Goal: Navigation & Orientation: Understand site structure

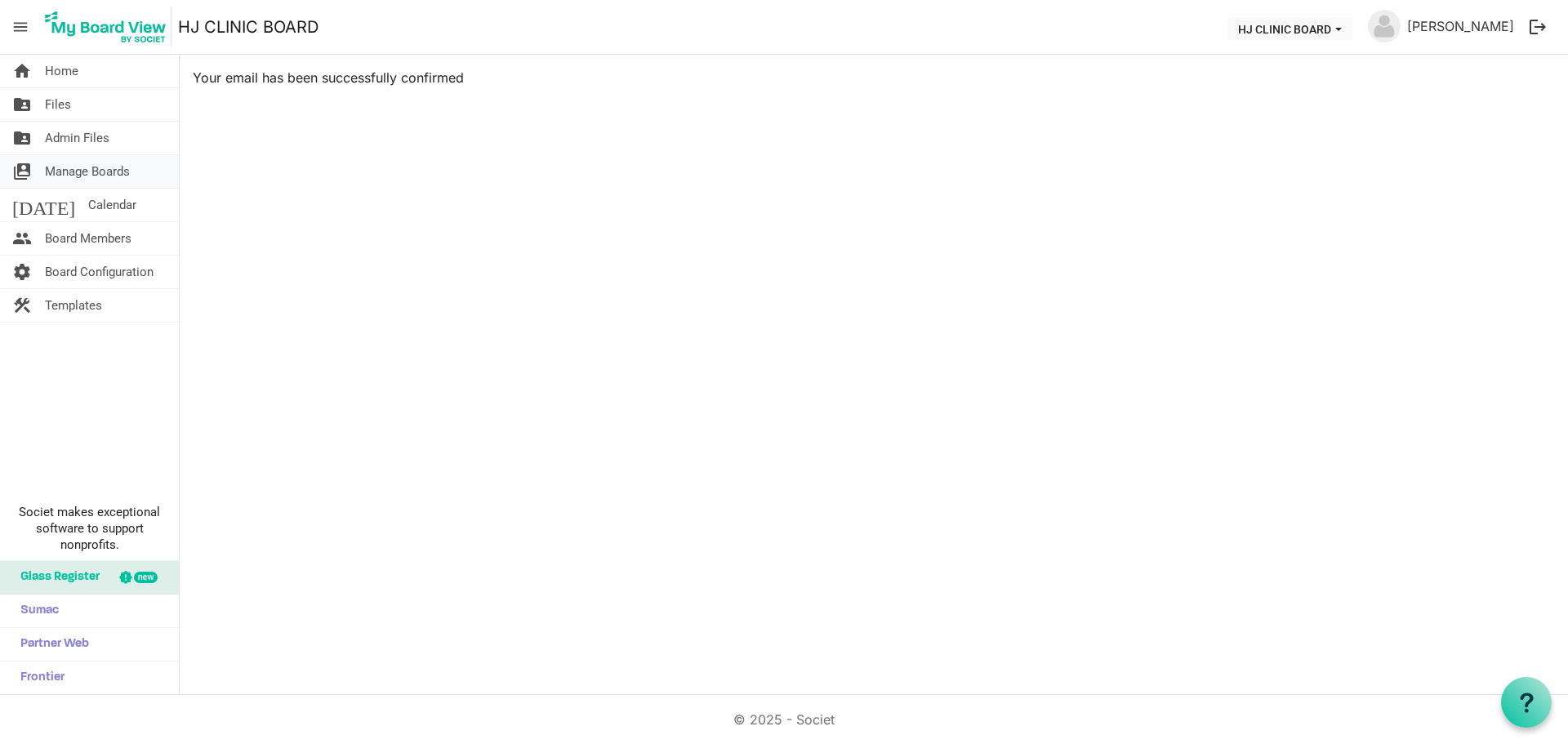
click at [90, 168] on span "Manage Boards" at bounding box center [87, 171] width 85 height 32
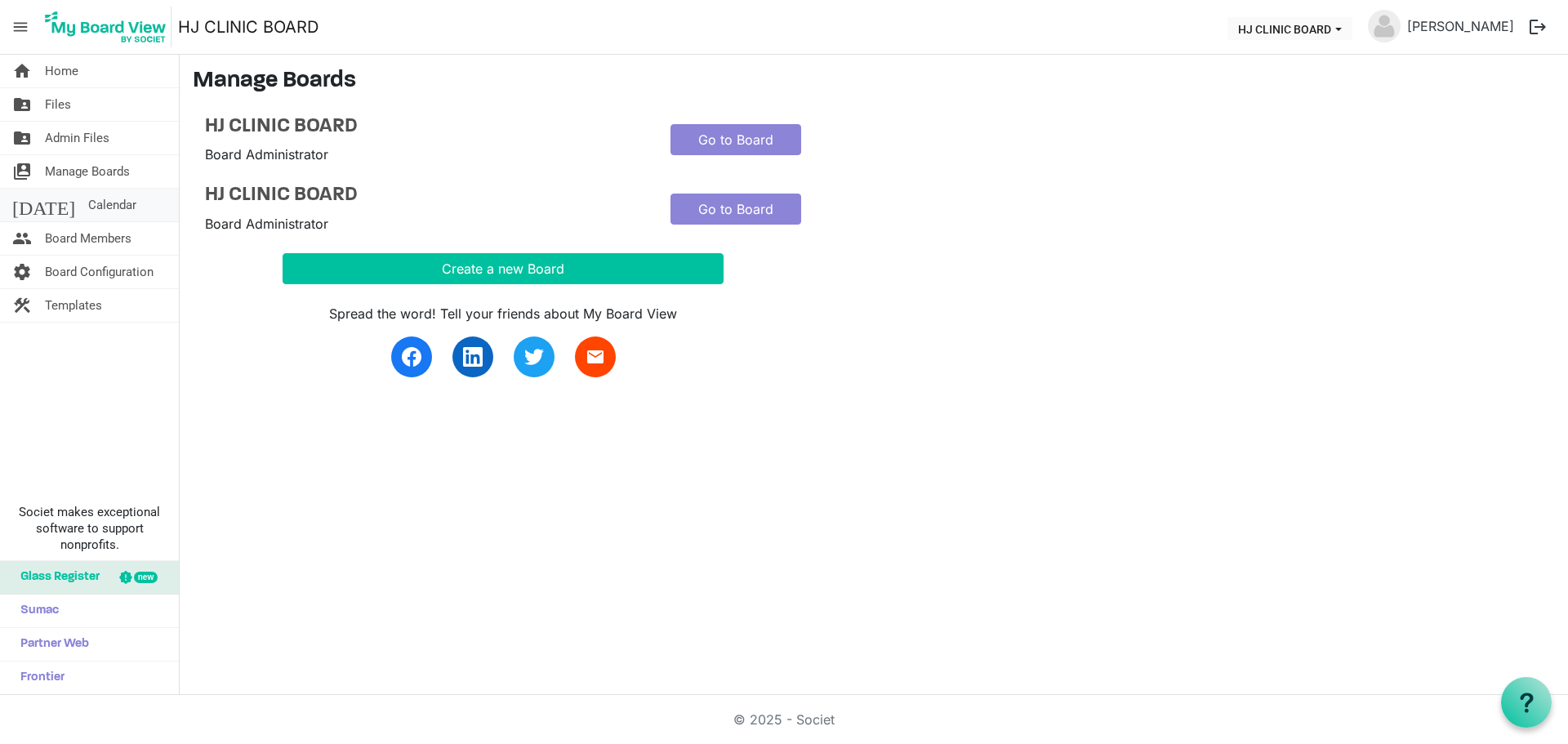
click at [88, 196] on span "Calendar" at bounding box center [112, 204] width 48 height 32
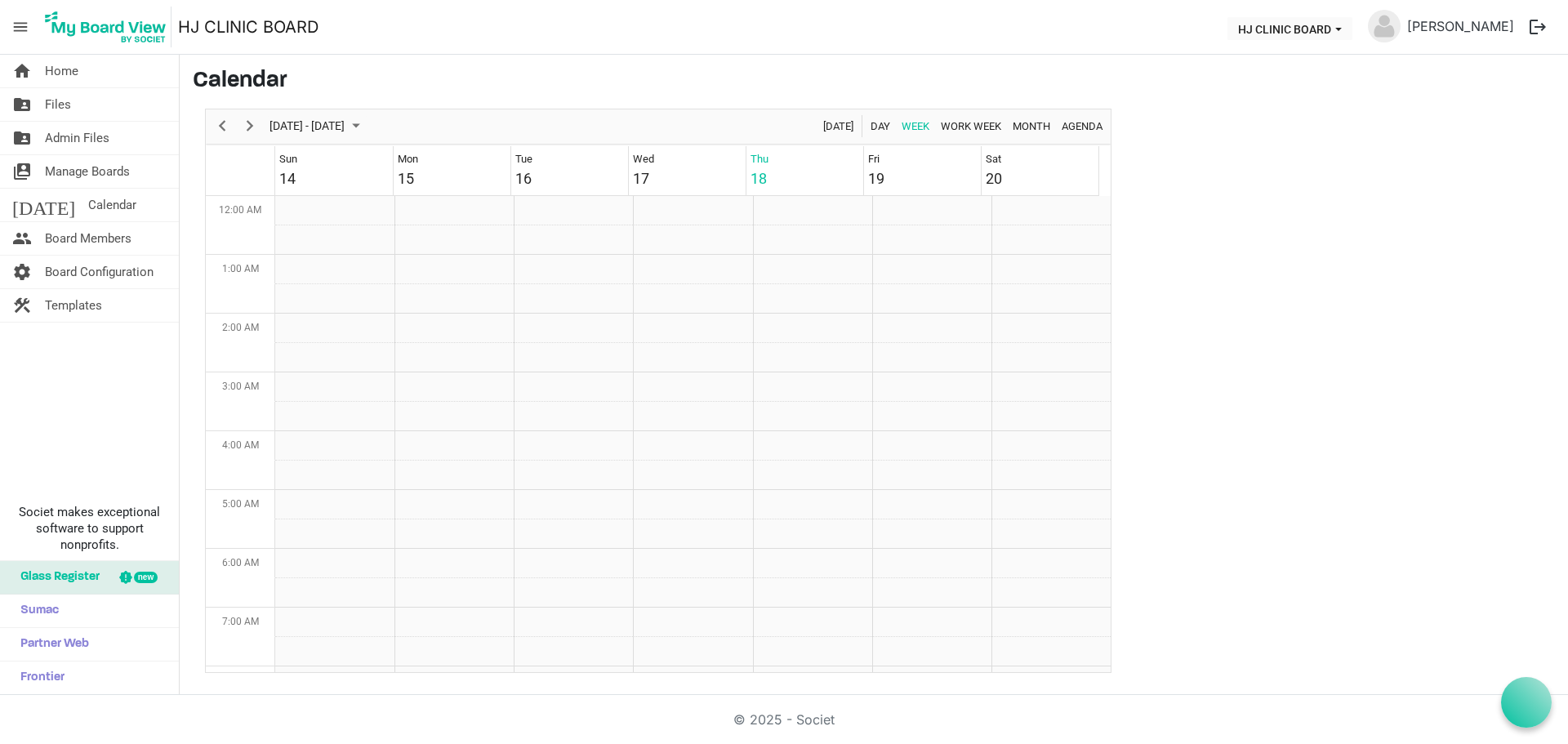
scroll to position [529, 0]
click at [116, 240] on span "Board Members" at bounding box center [88, 239] width 86 height 32
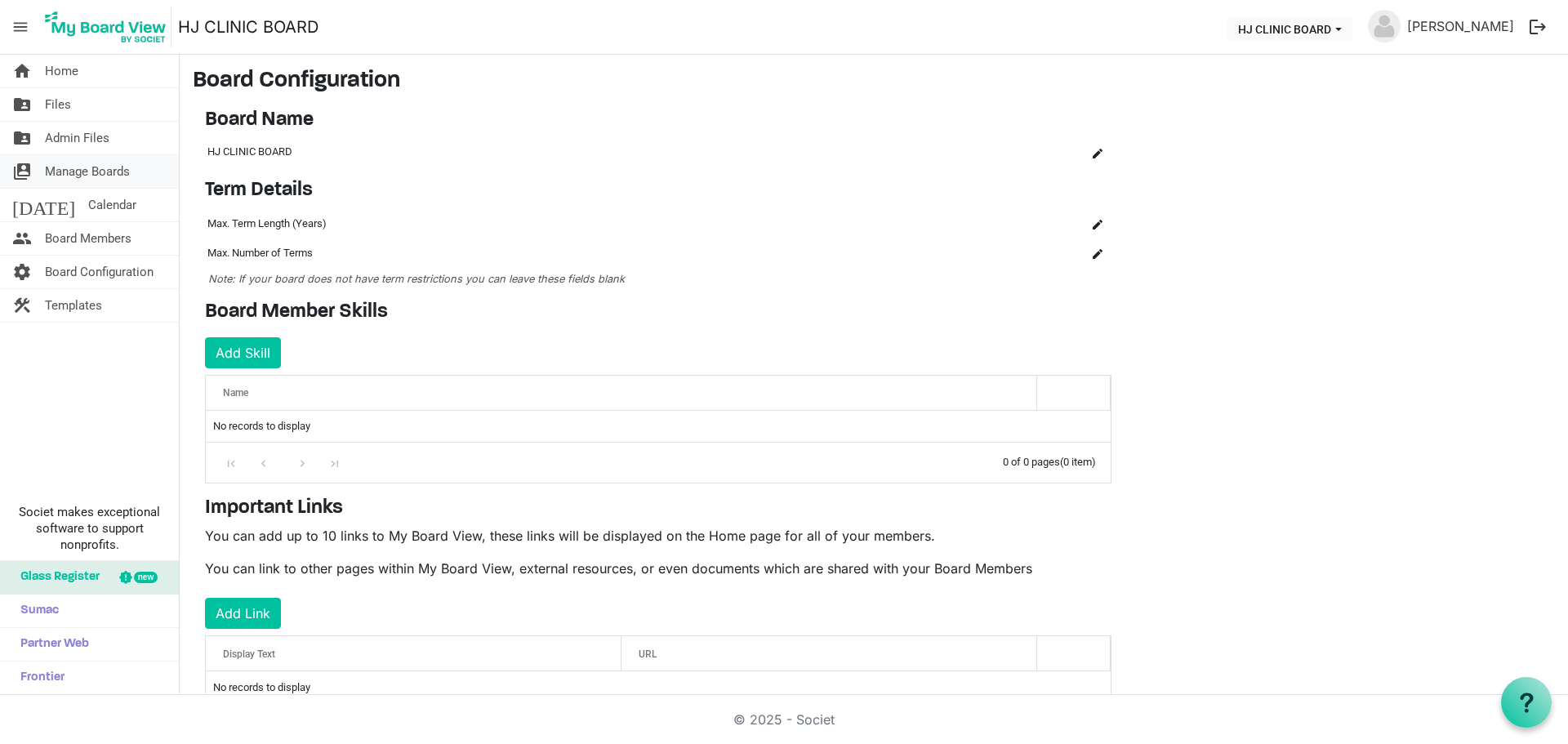
click at [100, 174] on span "Manage Boards" at bounding box center [87, 171] width 85 height 32
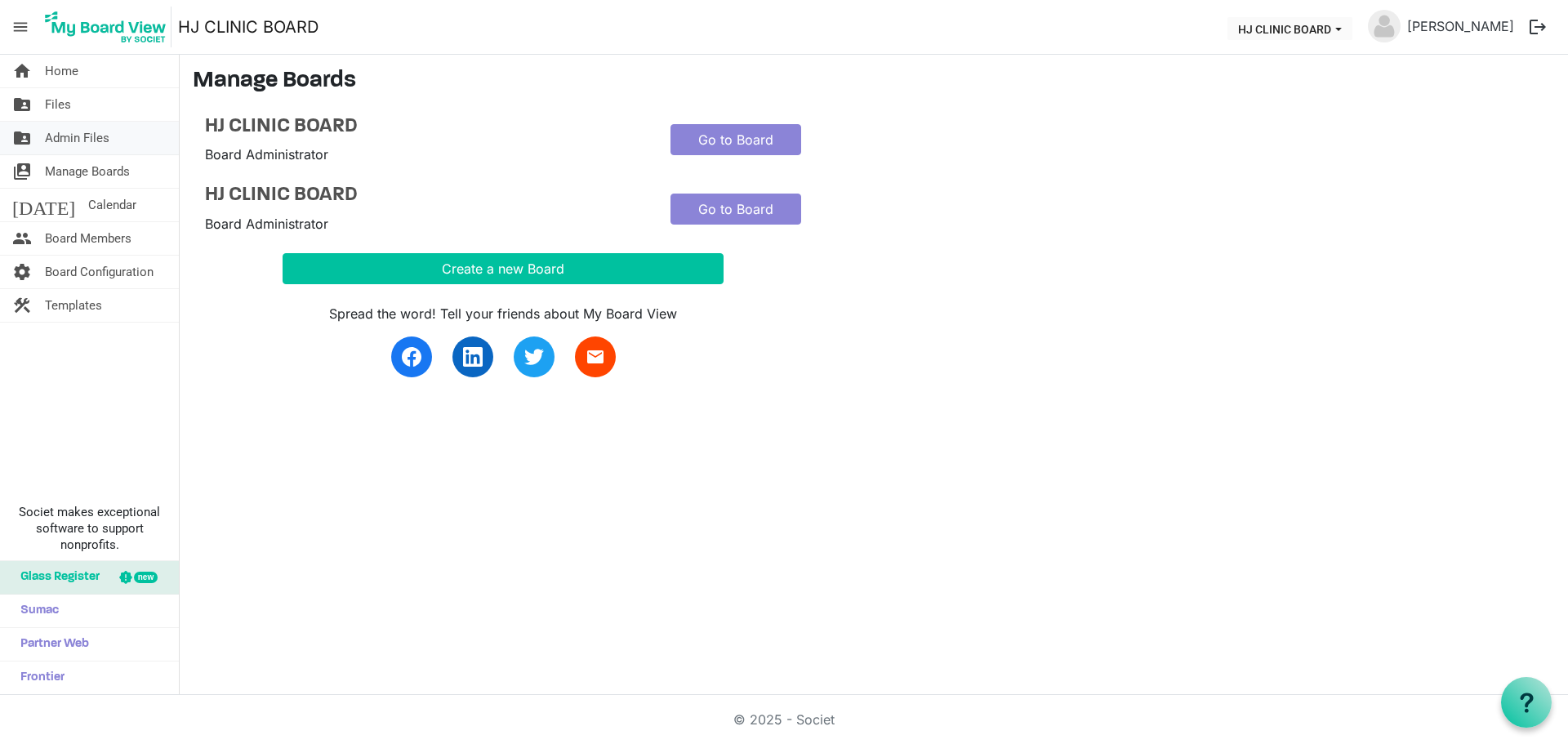
click at [101, 136] on span "Admin Files" at bounding box center [77, 138] width 65 height 32
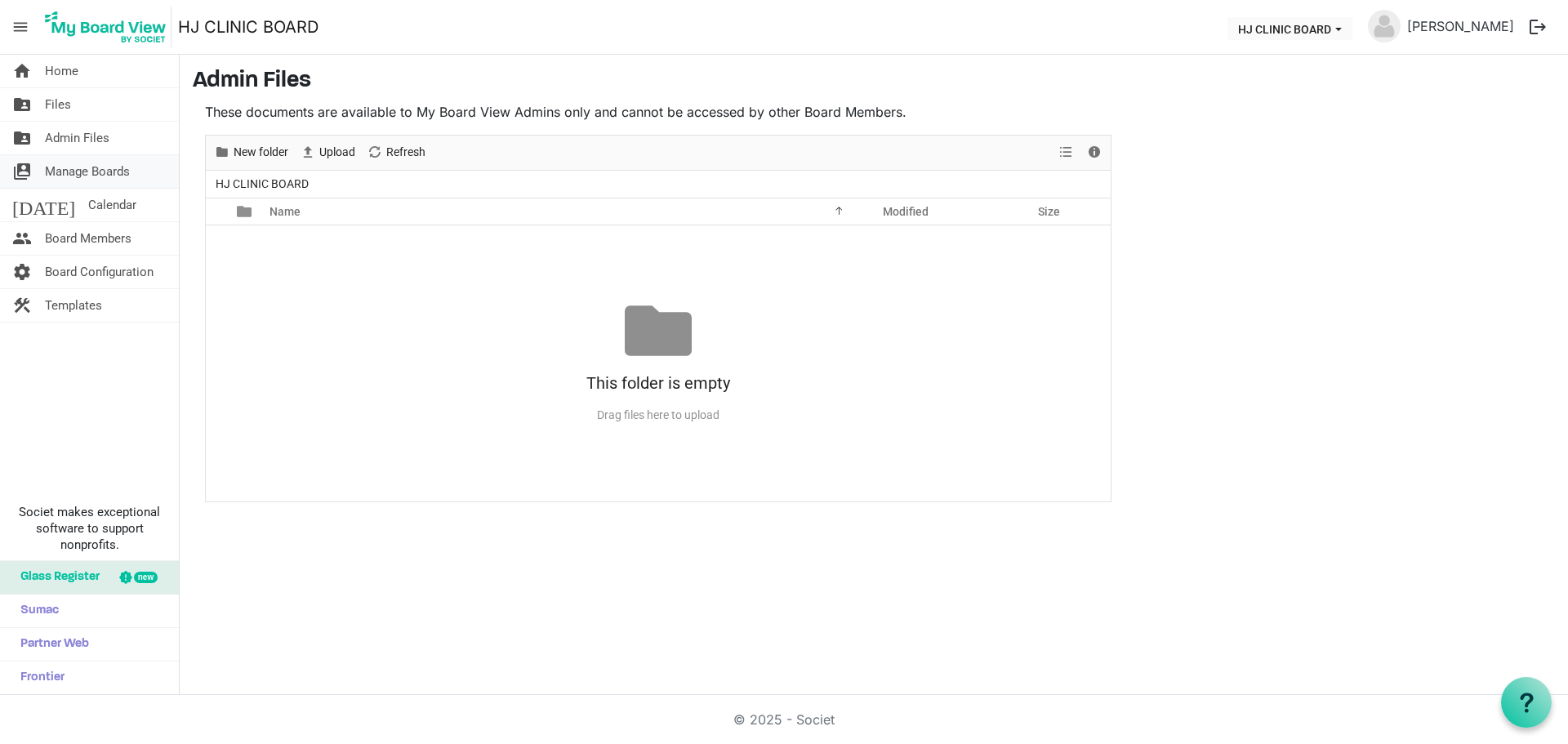
click at [110, 169] on span "Manage Boards" at bounding box center [87, 171] width 85 height 32
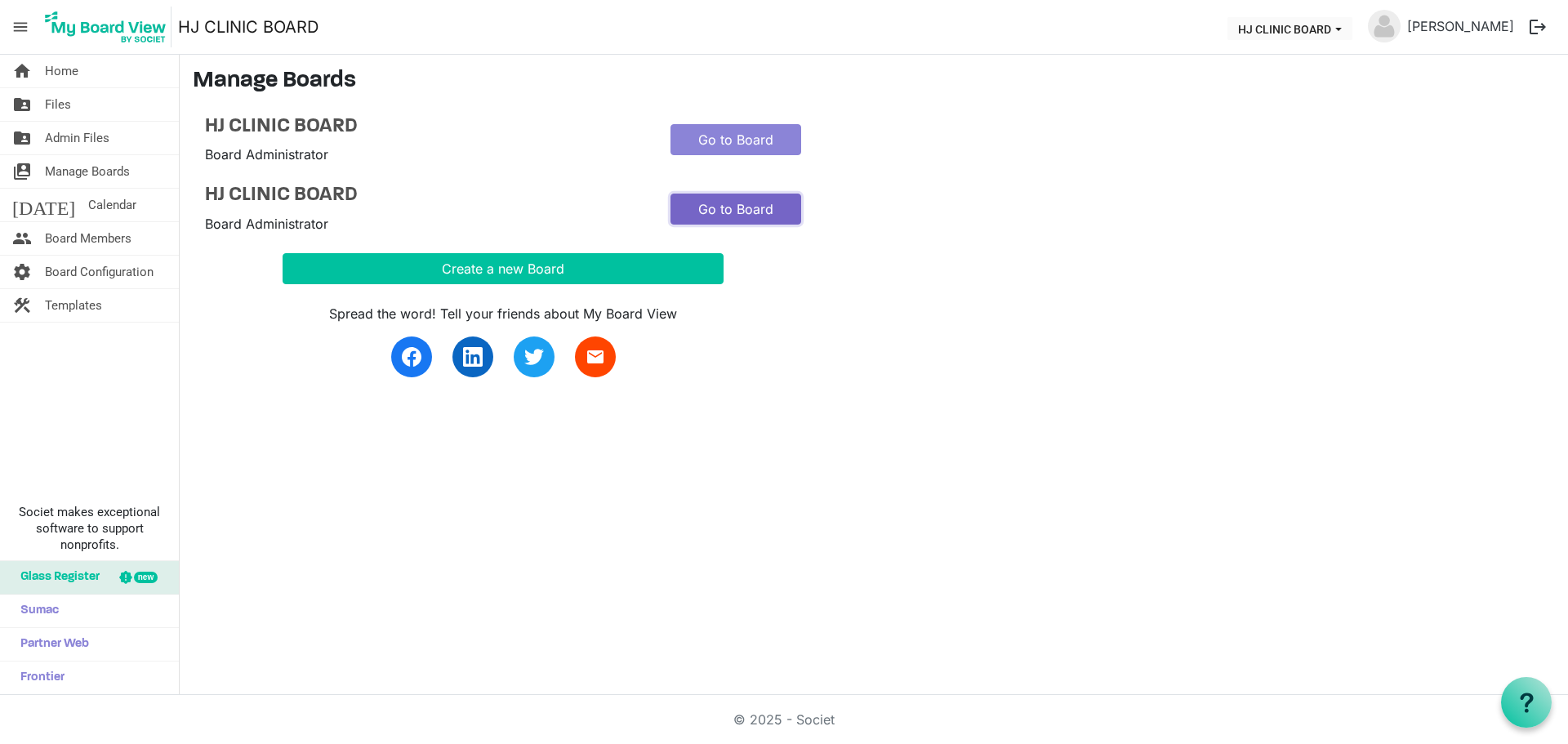
click at [718, 206] on link "Go to Board" at bounding box center [735, 209] width 131 height 31
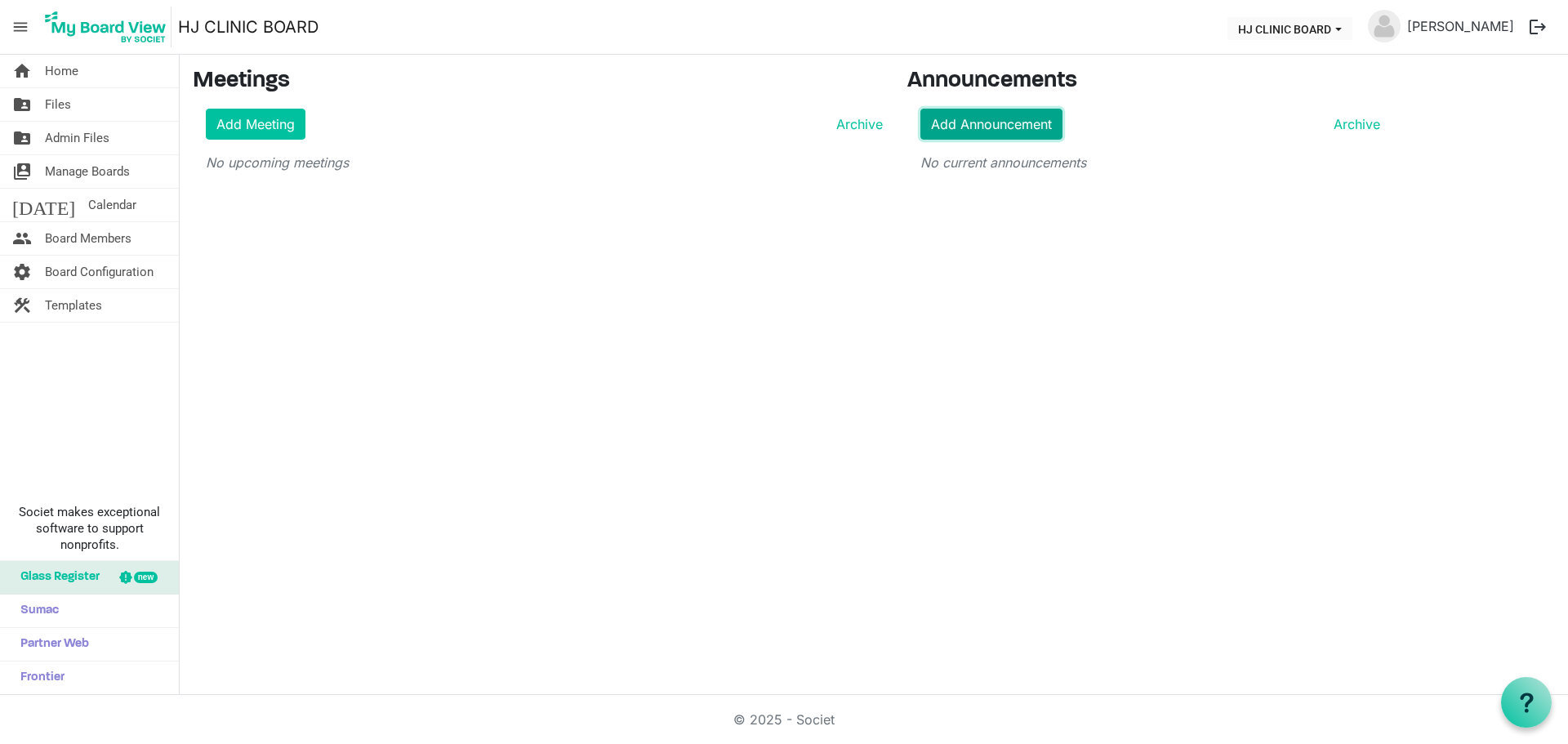
click at [941, 122] on link "Add Announcement" at bounding box center [992, 124] width 142 height 31
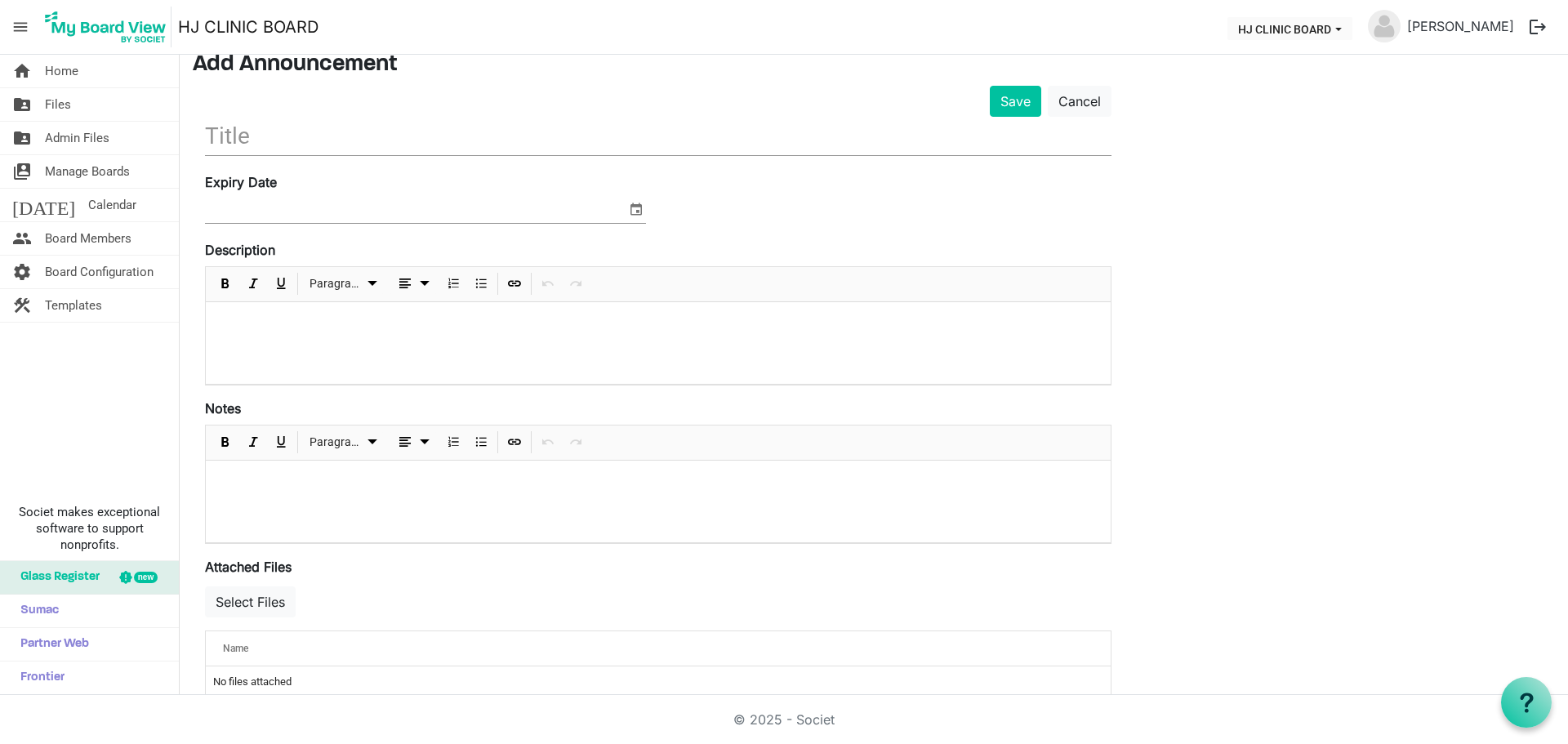
scroll to position [67, 0]
click at [51, 309] on span "Templates" at bounding box center [73, 305] width 57 height 32
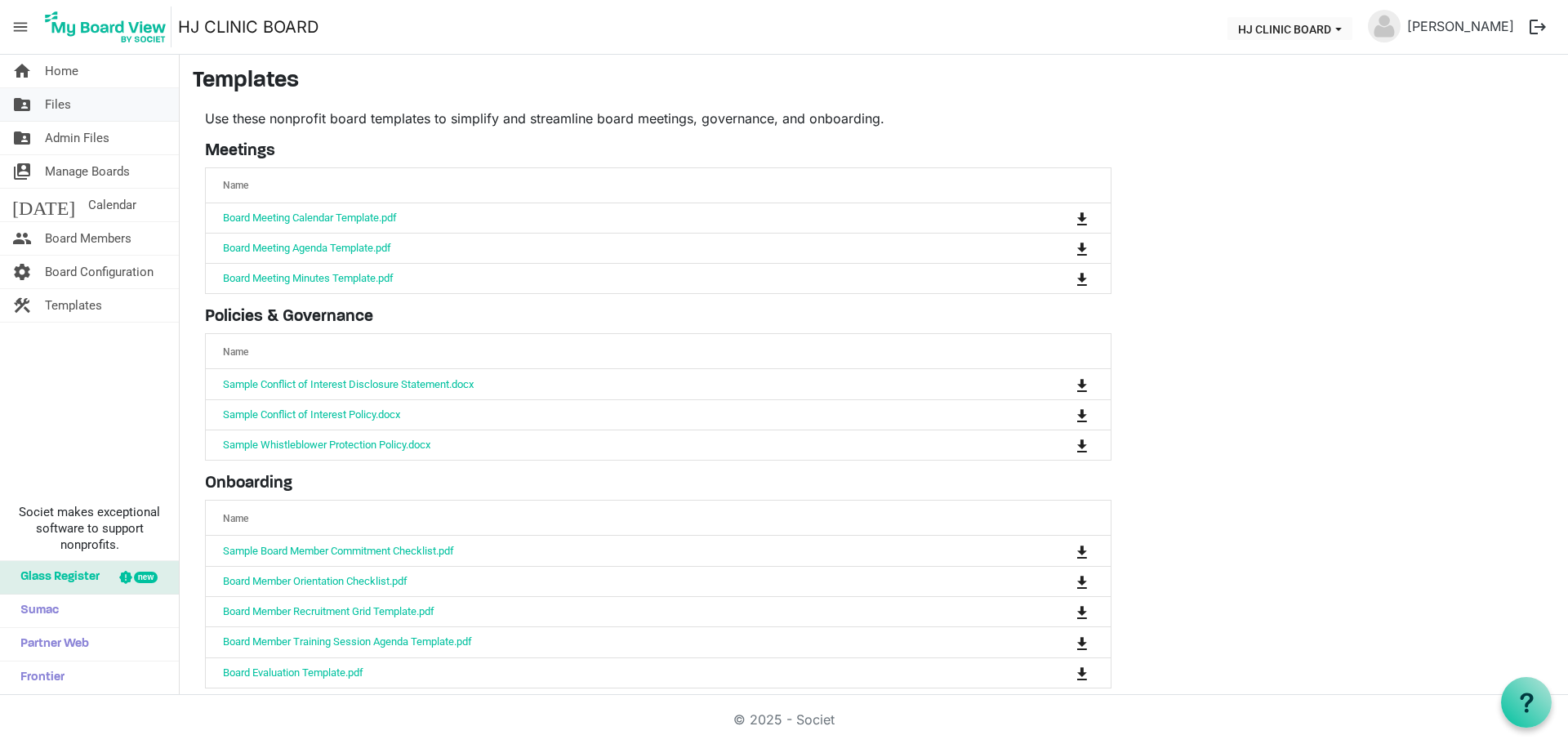
click at [47, 101] on span "Files" at bounding box center [58, 104] width 26 height 32
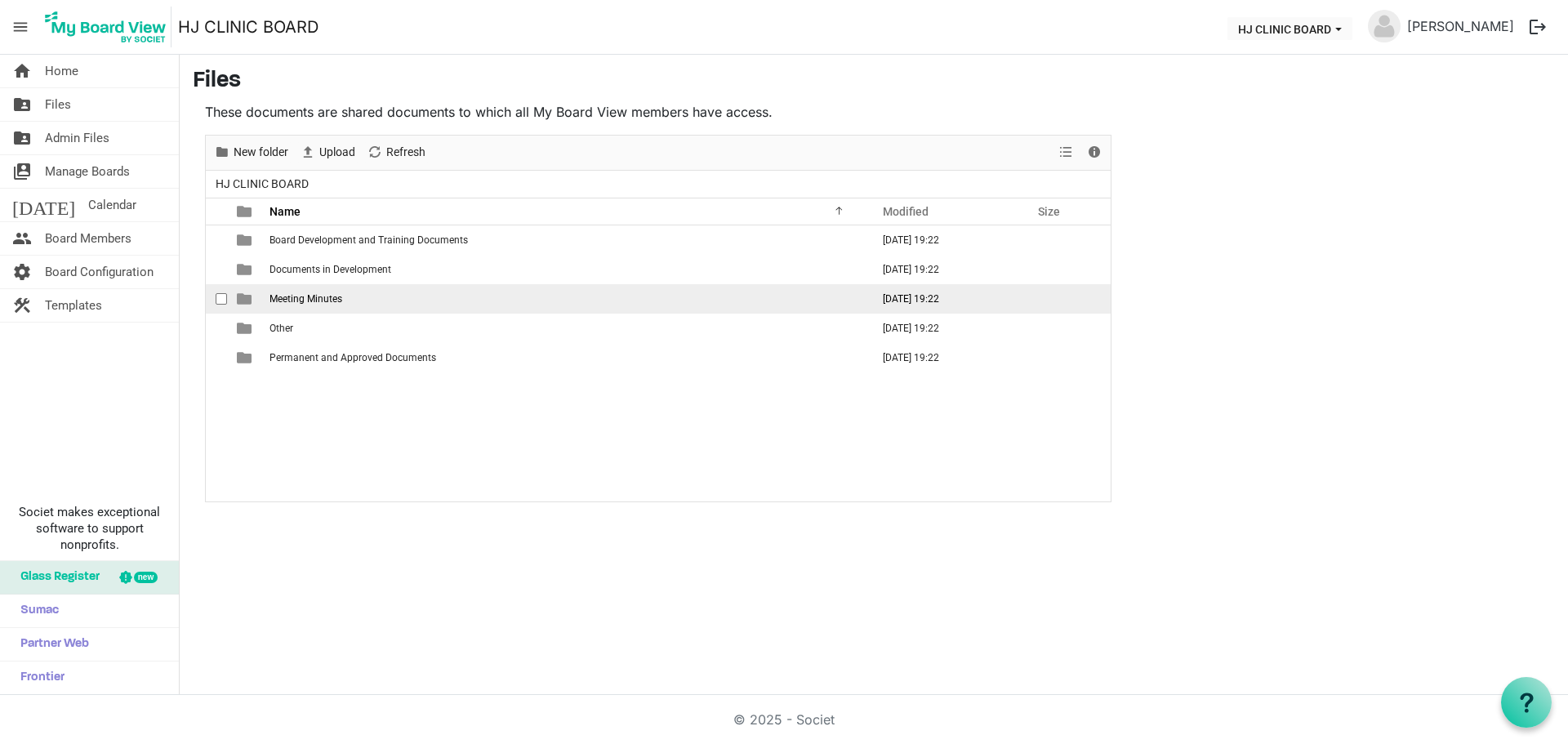
click at [310, 306] on td "Meeting Minutes" at bounding box center [565, 298] width 601 height 30
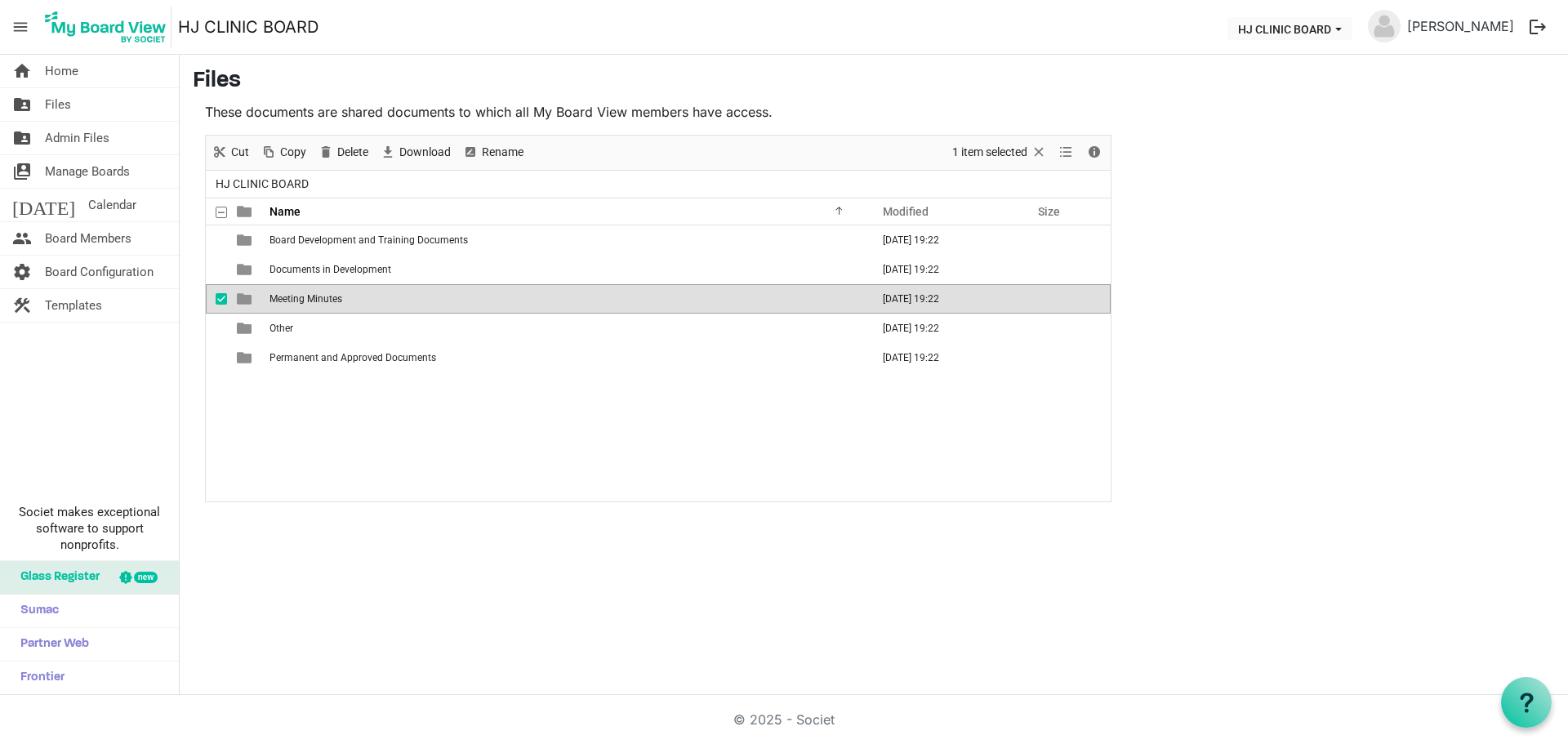
click at [310, 306] on td "Meeting Minutes" at bounding box center [565, 298] width 601 height 30
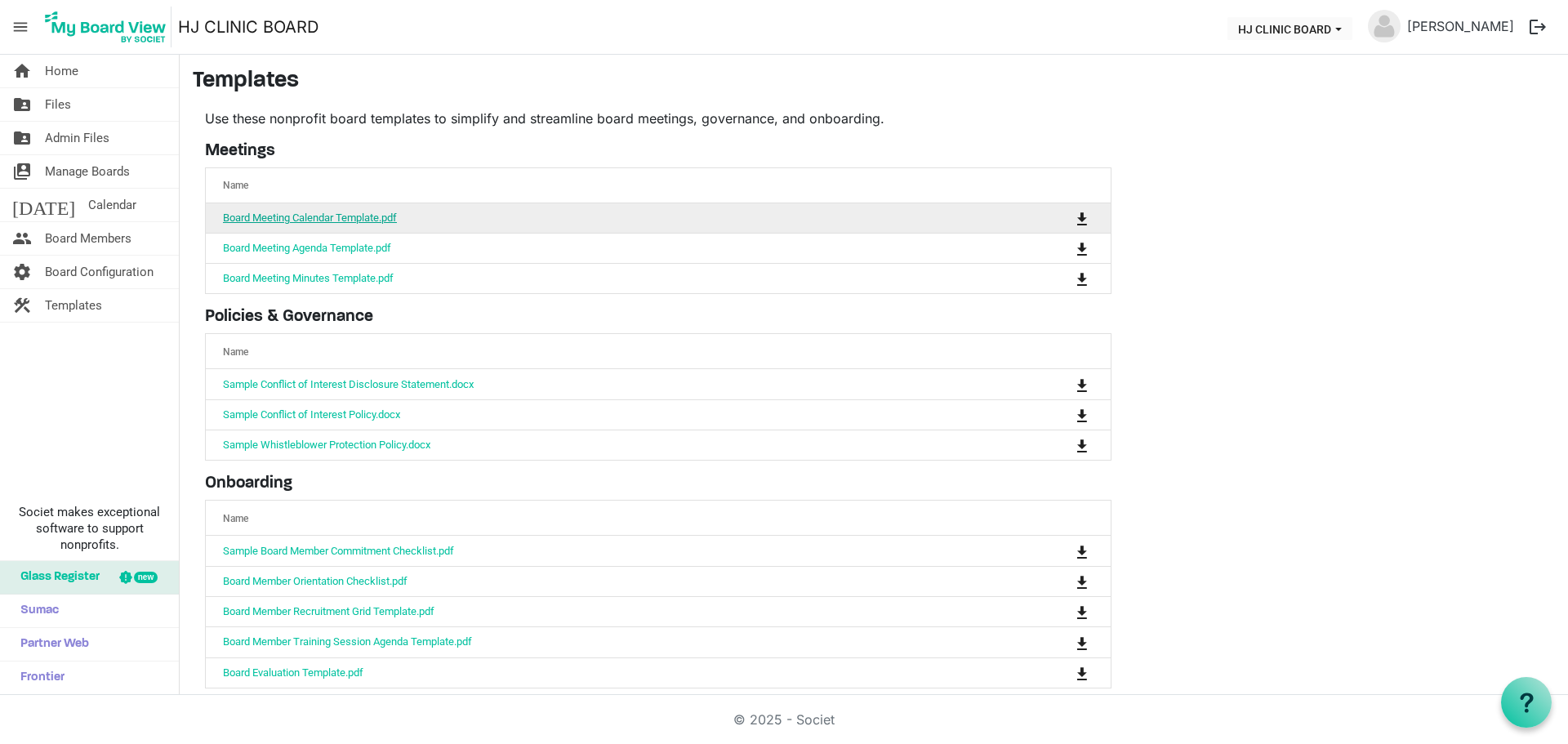
click at [269, 219] on link "Board Meeting Calendar Template.pdf" at bounding box center [309, 218] width 174 height 13
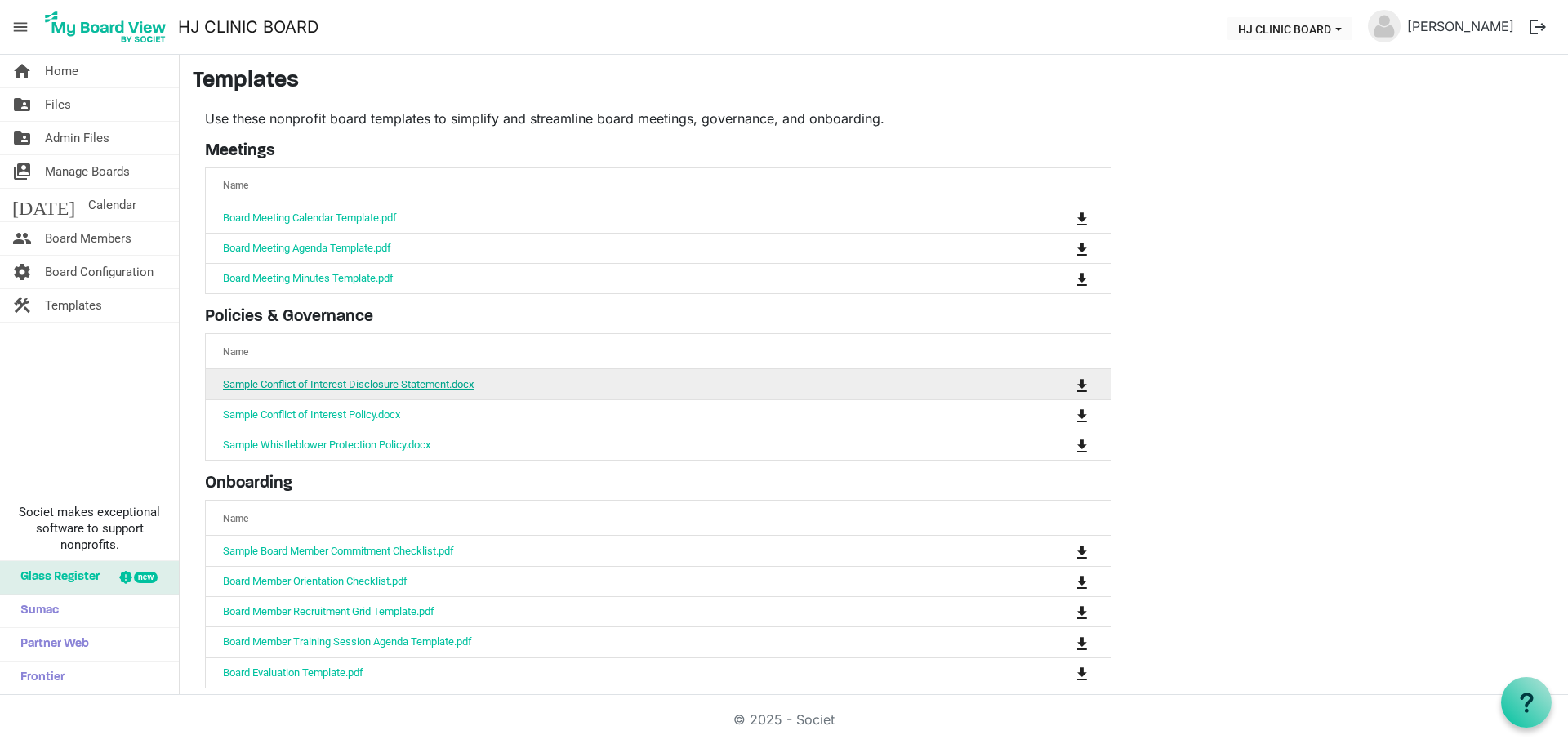
click at [304, 384] on link "Sample Conflict of Interest Disclosure Statement.docx" at bounding box center [348, 385] width 250 height 13
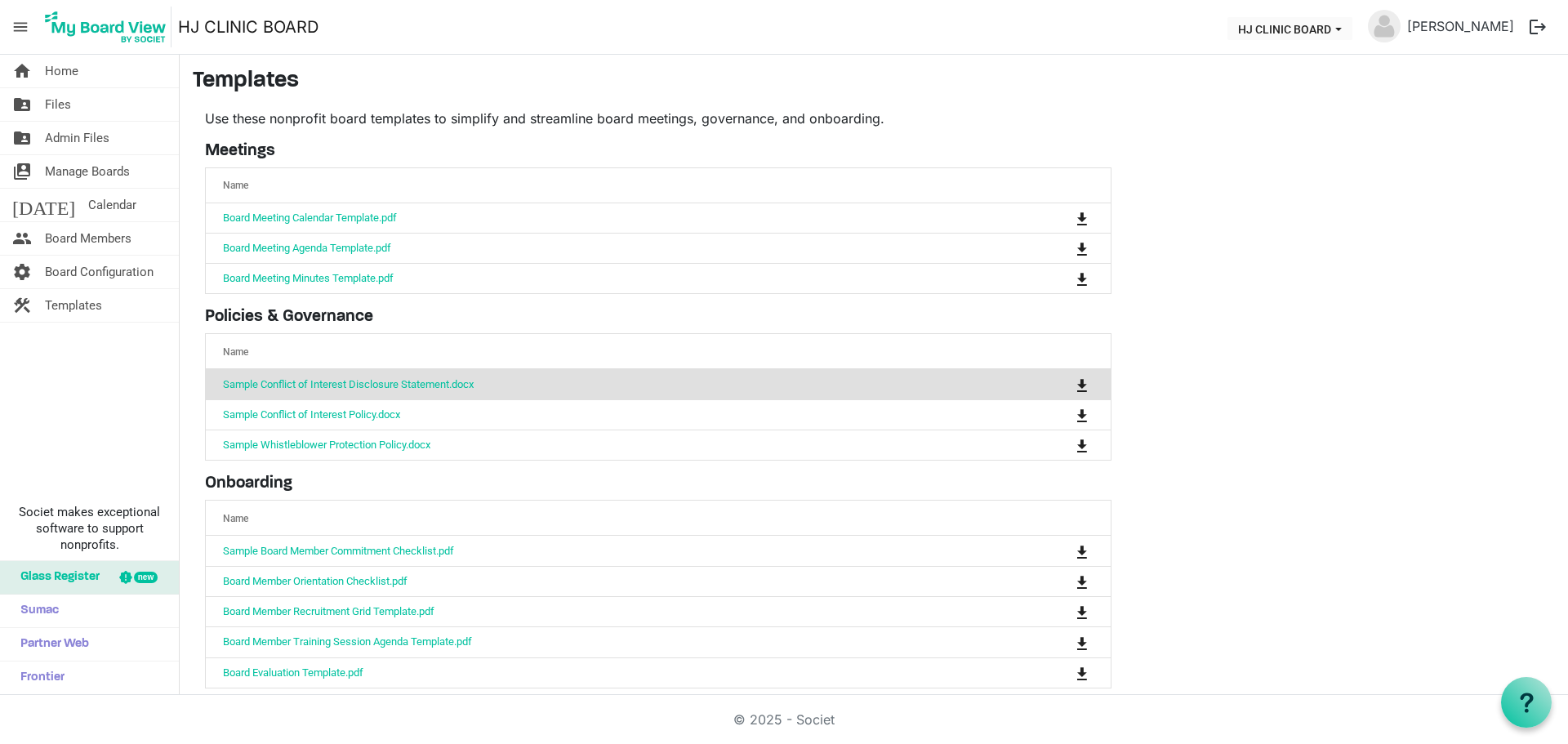
click at [1194, 201] on main "Templates Use these nonprofit board templates to simplify and streamline board …" at bounding box center [873, 385] width 1388 height 660
click at [68, 300] on span "Templates" at bounding box center [73, 305] width 57 height 32
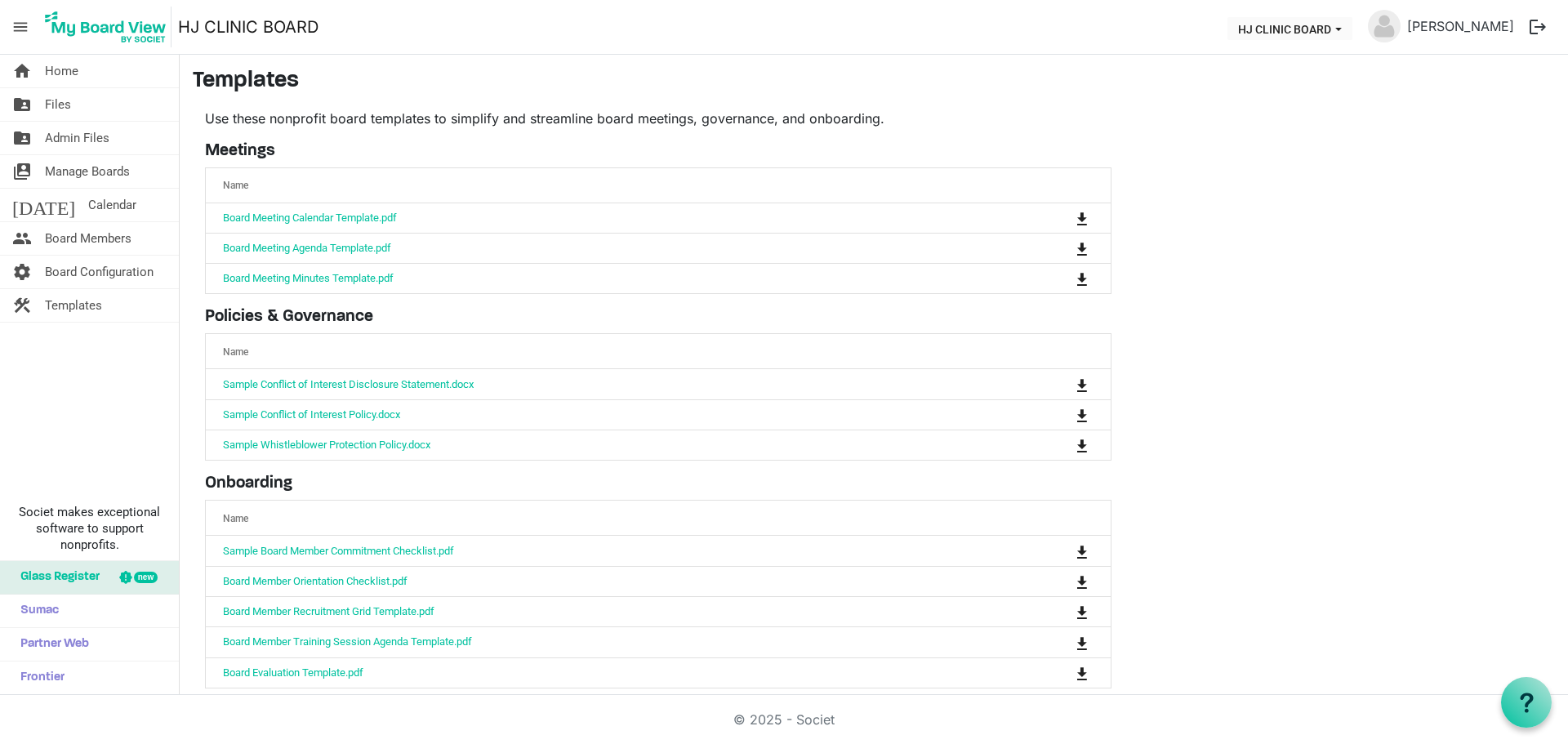
scroll to position [17, 0]
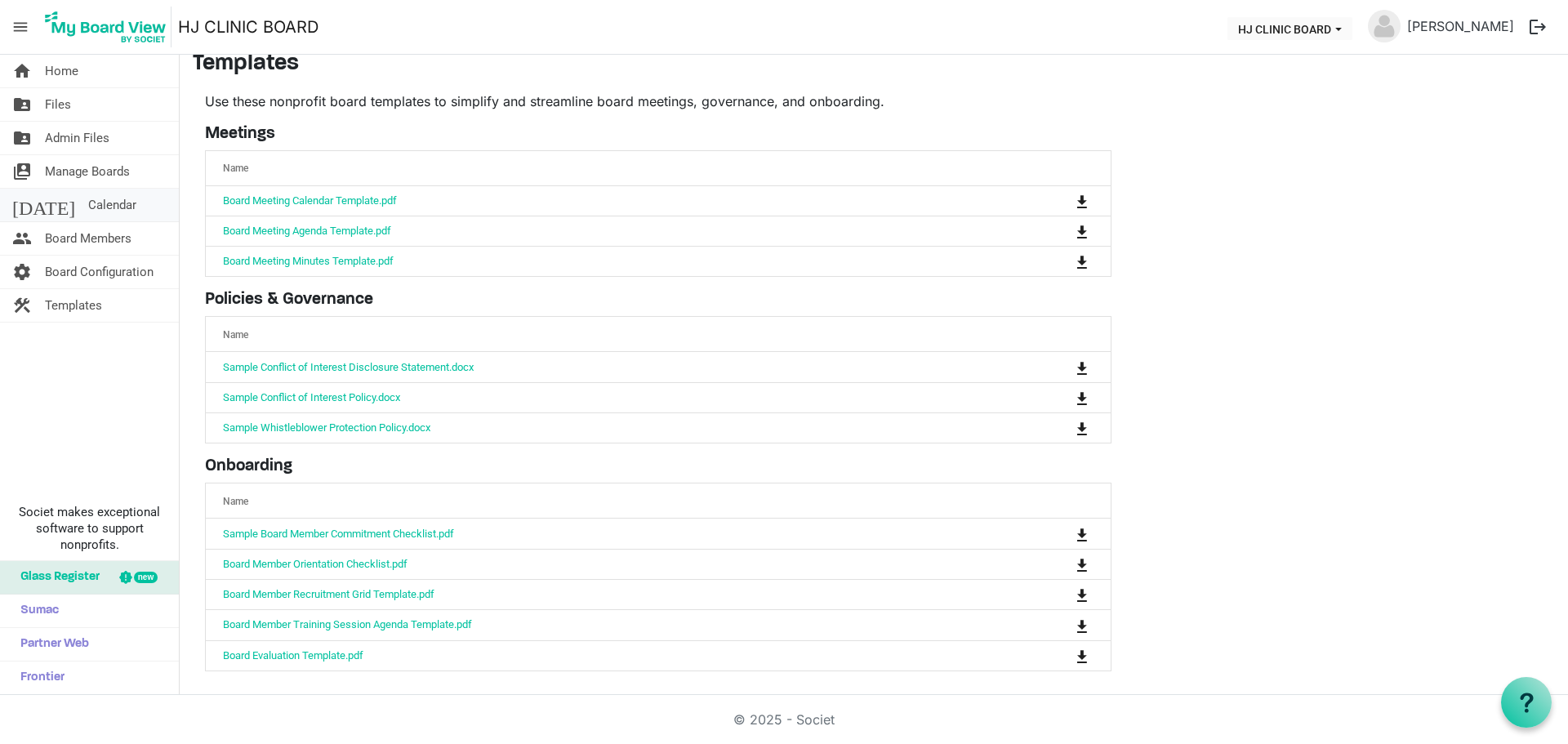
drag, startPoint x: 463, startPoint y: 651, endPoint x: 82, endPoint y: 208, distance: 584.3
click at [88, 208] on span "Calendar" at bounding box center [112, 204] width 48 height 32
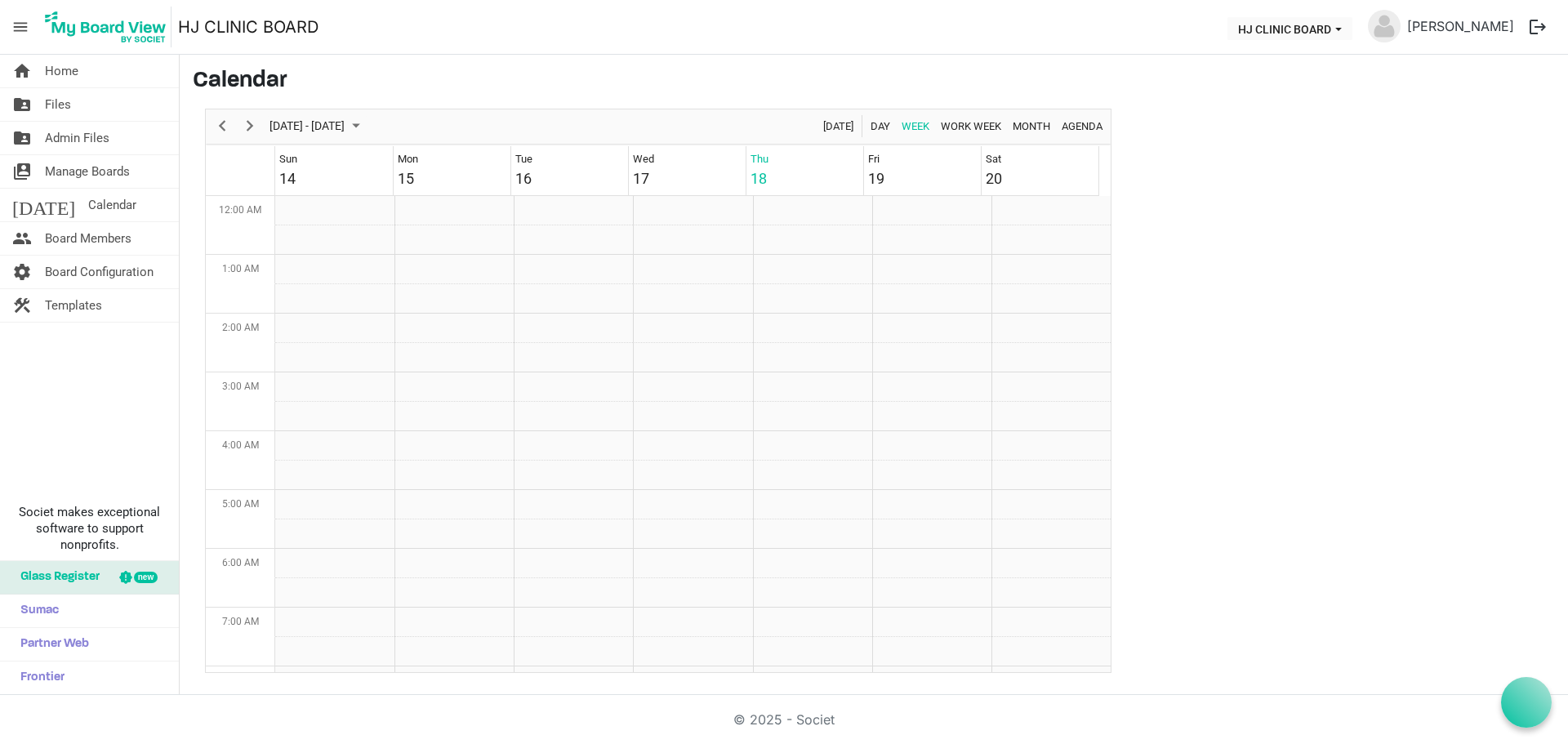
scroll to position [529, 0]
click at [86, 178] on span "Manage Boards" at bounding box center [87, 171] width 85 height 32
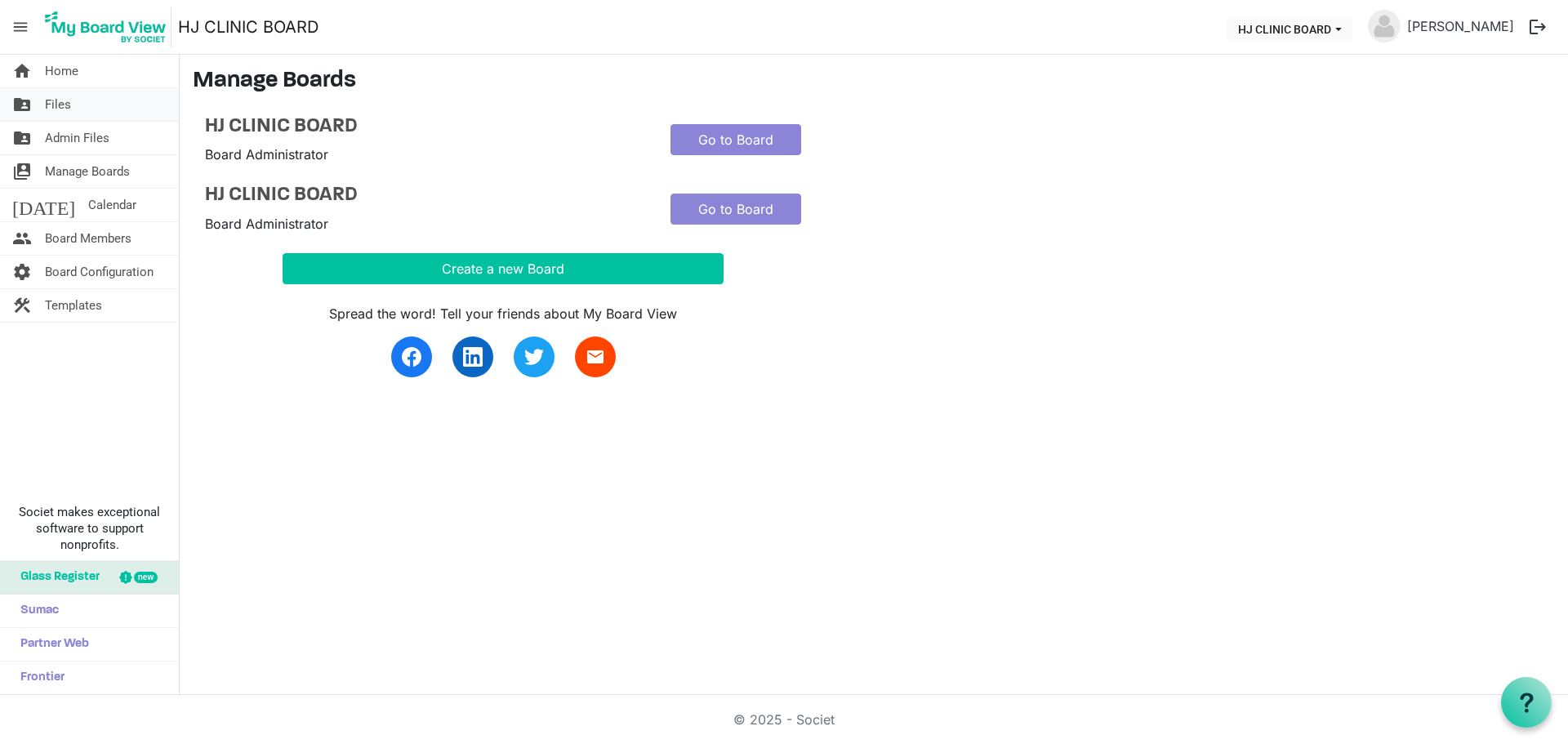
click at [42, 89] on link "folder_shared Files" at bounding box center [89, 104] width 179 height 32
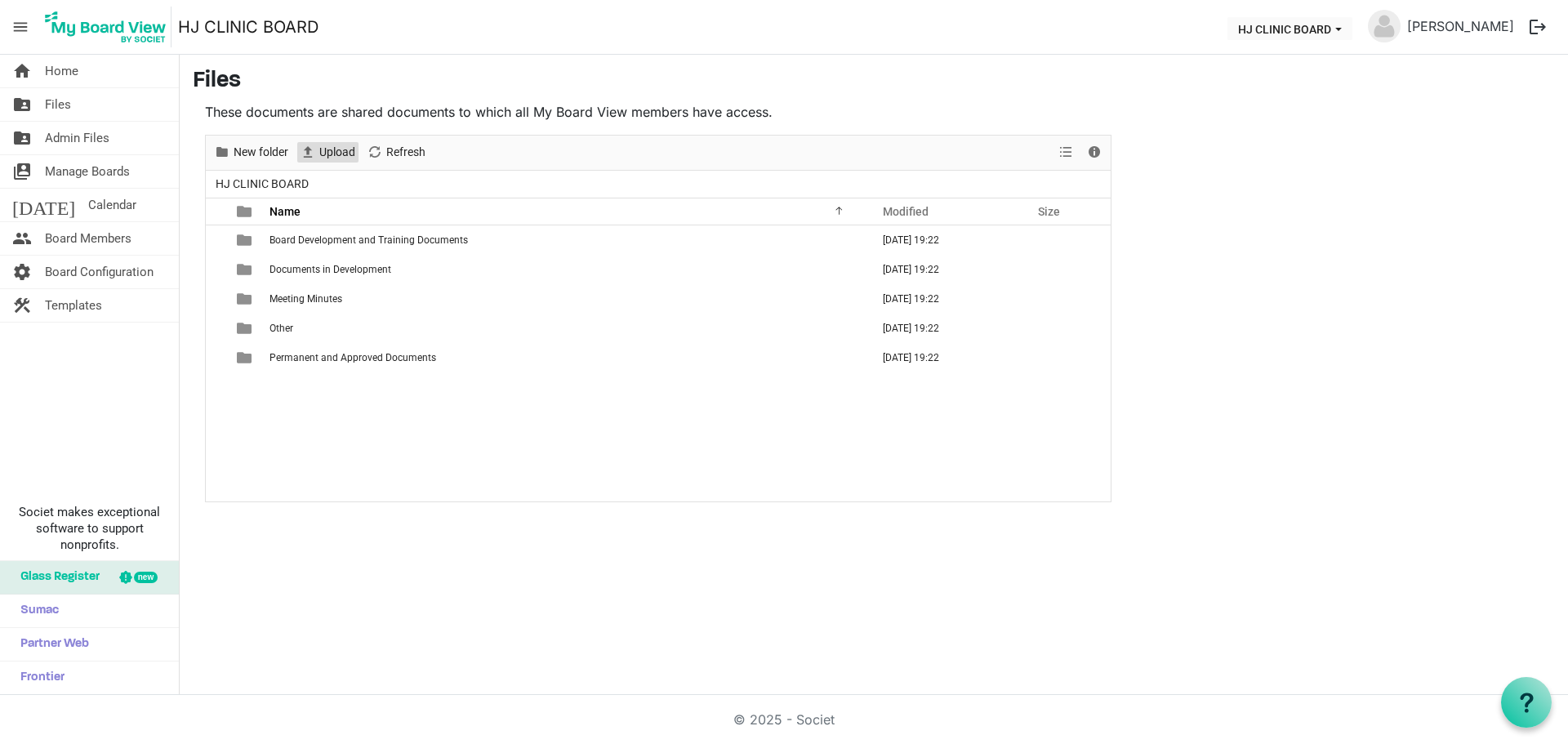
click at [313, 147] on span "Upload" at bounding box center [308, 152] width 20 height 21
click at [35, 177] on link "switch_account Manage Boards" at bounding box center [89, 171] width 179 height 32
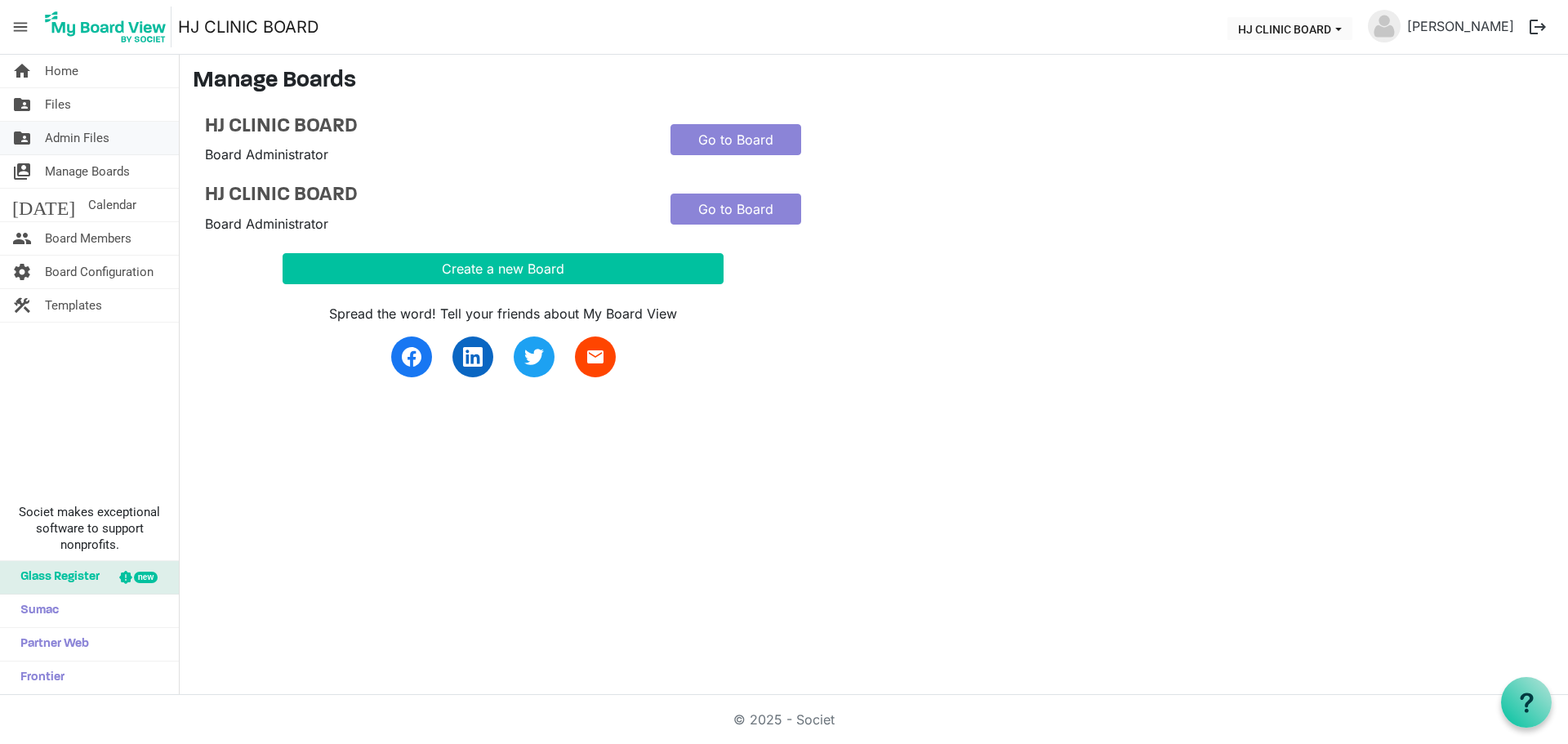
click at [38, 141] on link "folder_shared Admin Files" at bounding box center [89, 138] width 179 height 32
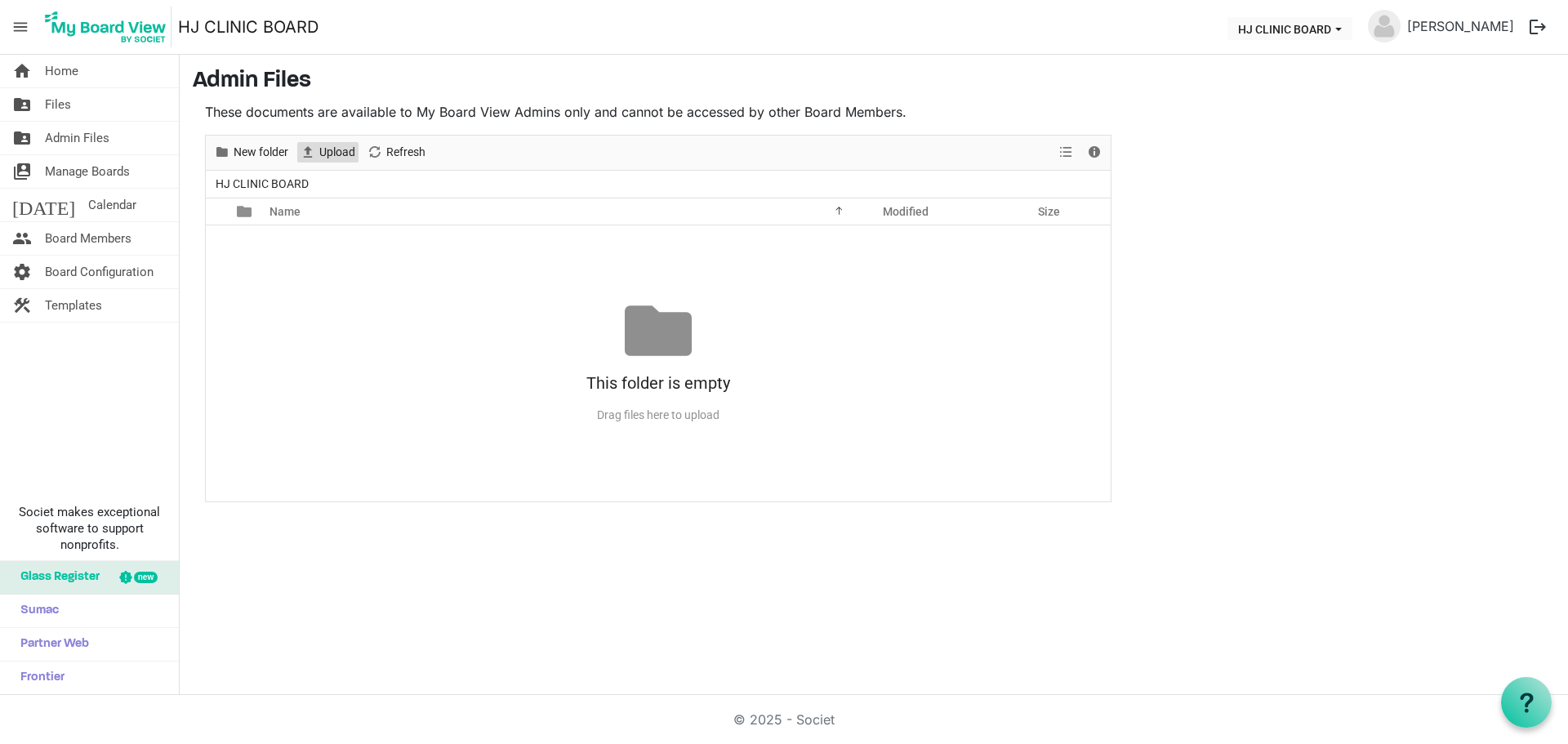
click at [326, 155] on span "Upload" at bounding box center [338, 152] width 40 height 21
click at [85, 273] on span "Board Configuration" at bounding box center [99, 272] width 109 height 32
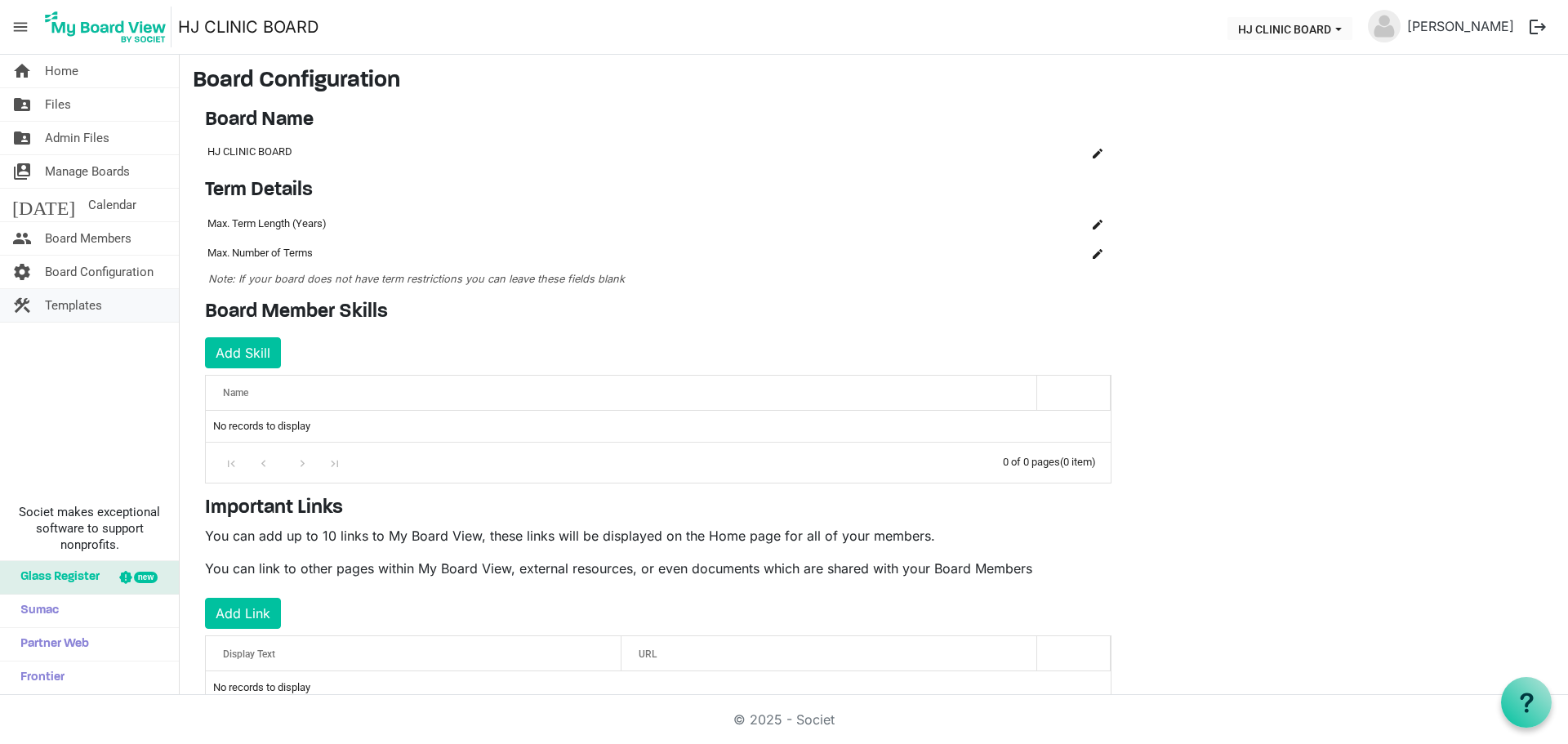
click at [73, 302] on span "Templates" at bounding box center [73, 305] width 57 height 32
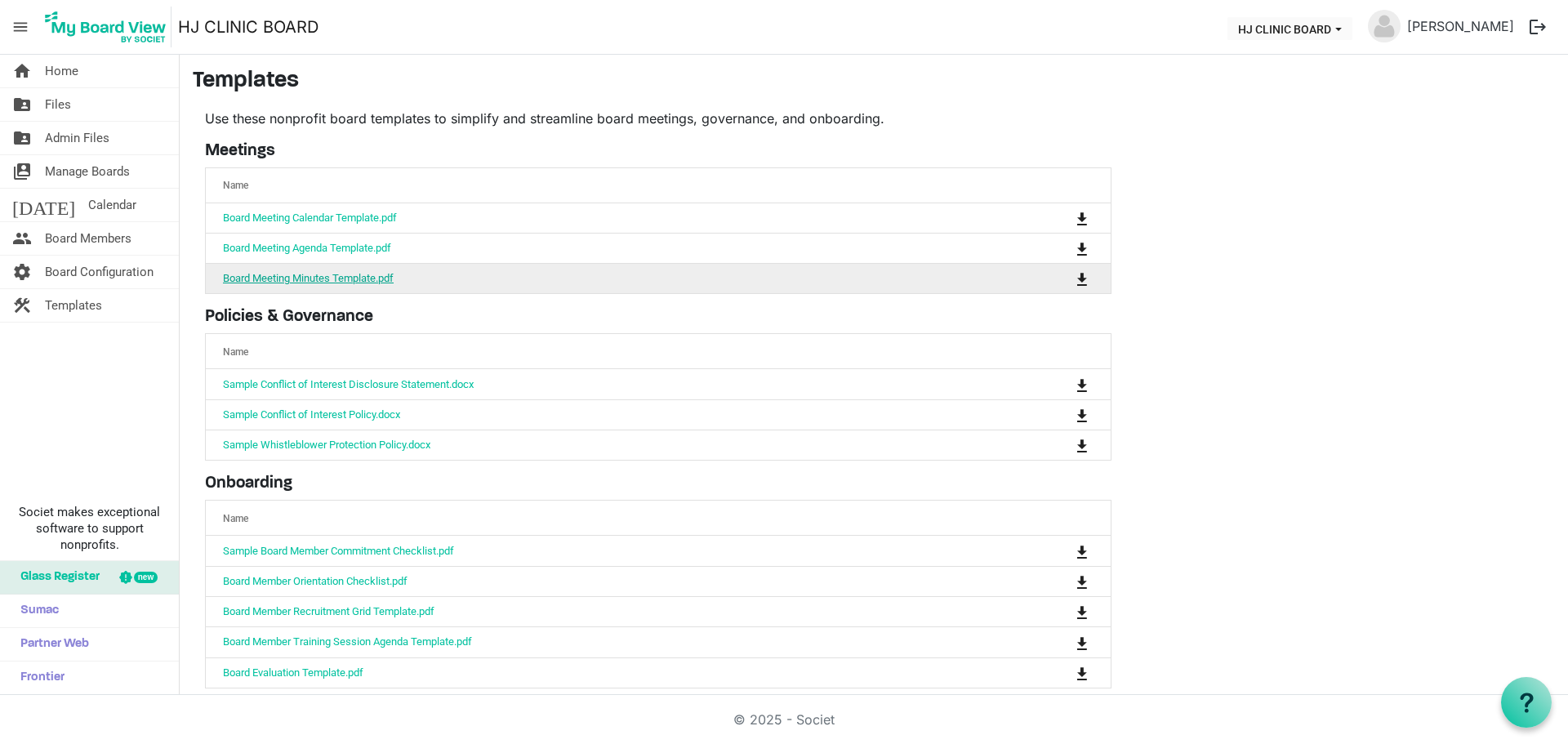
click at [333, 272] on link "Board Meeting Minutes Template.pdf" at bounding box center [307, 278] width 170 height 13
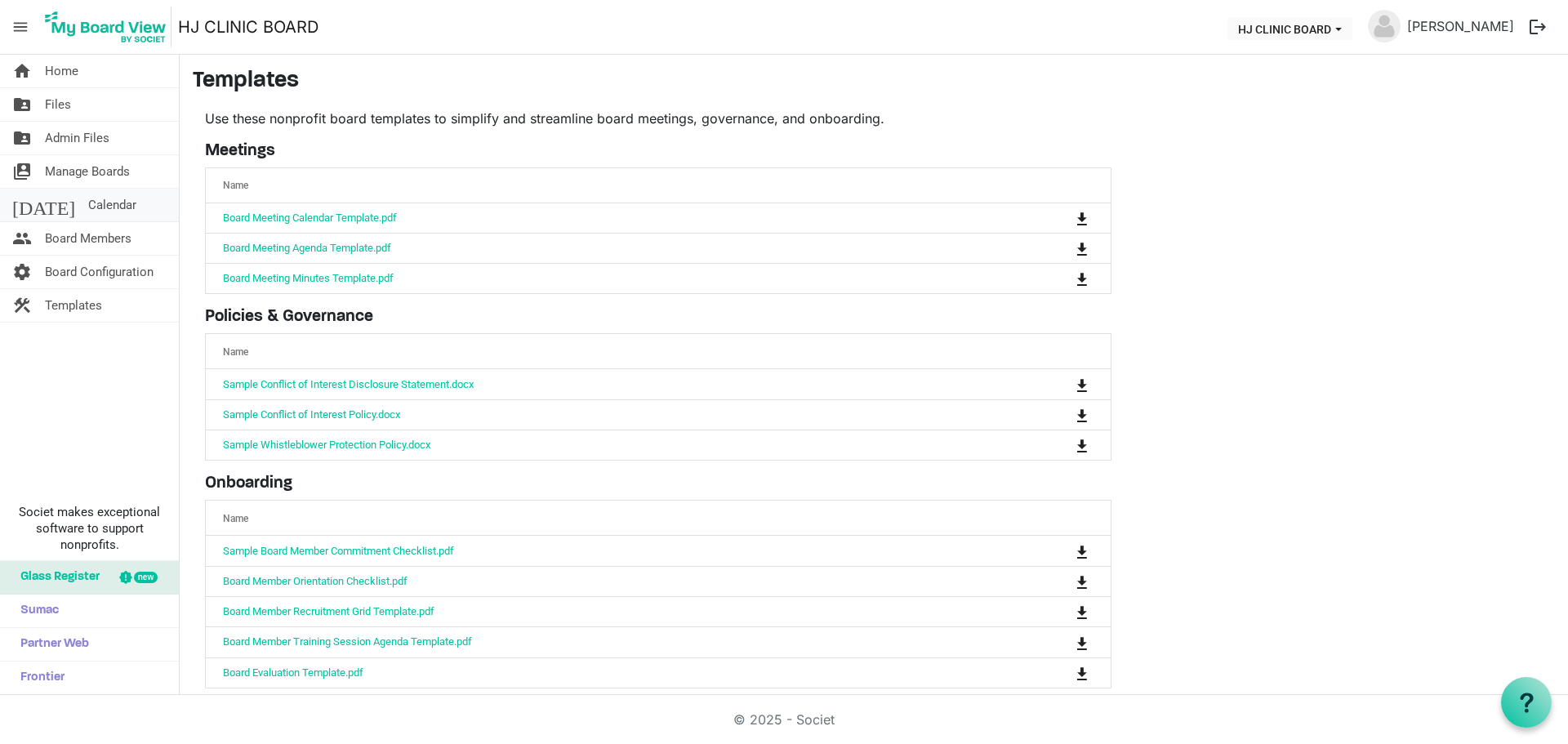
click at [88, 196] on span "Calendar" at bounding box center [112, 204] width 48 height 32
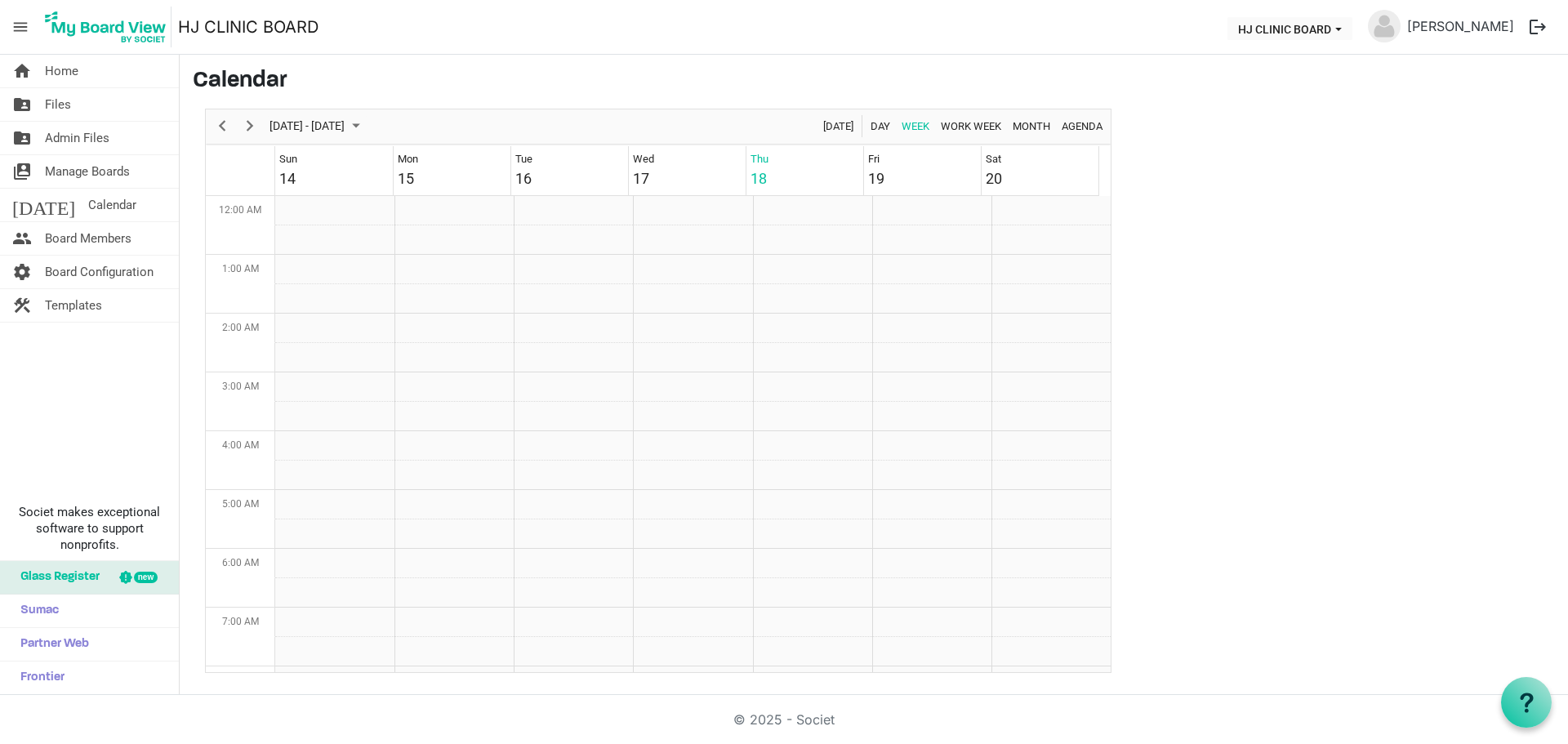
scroll to position [529, 0]
click at [71, 229] on span "Board Members" at bounding box center [88, 239] width 86 height 32
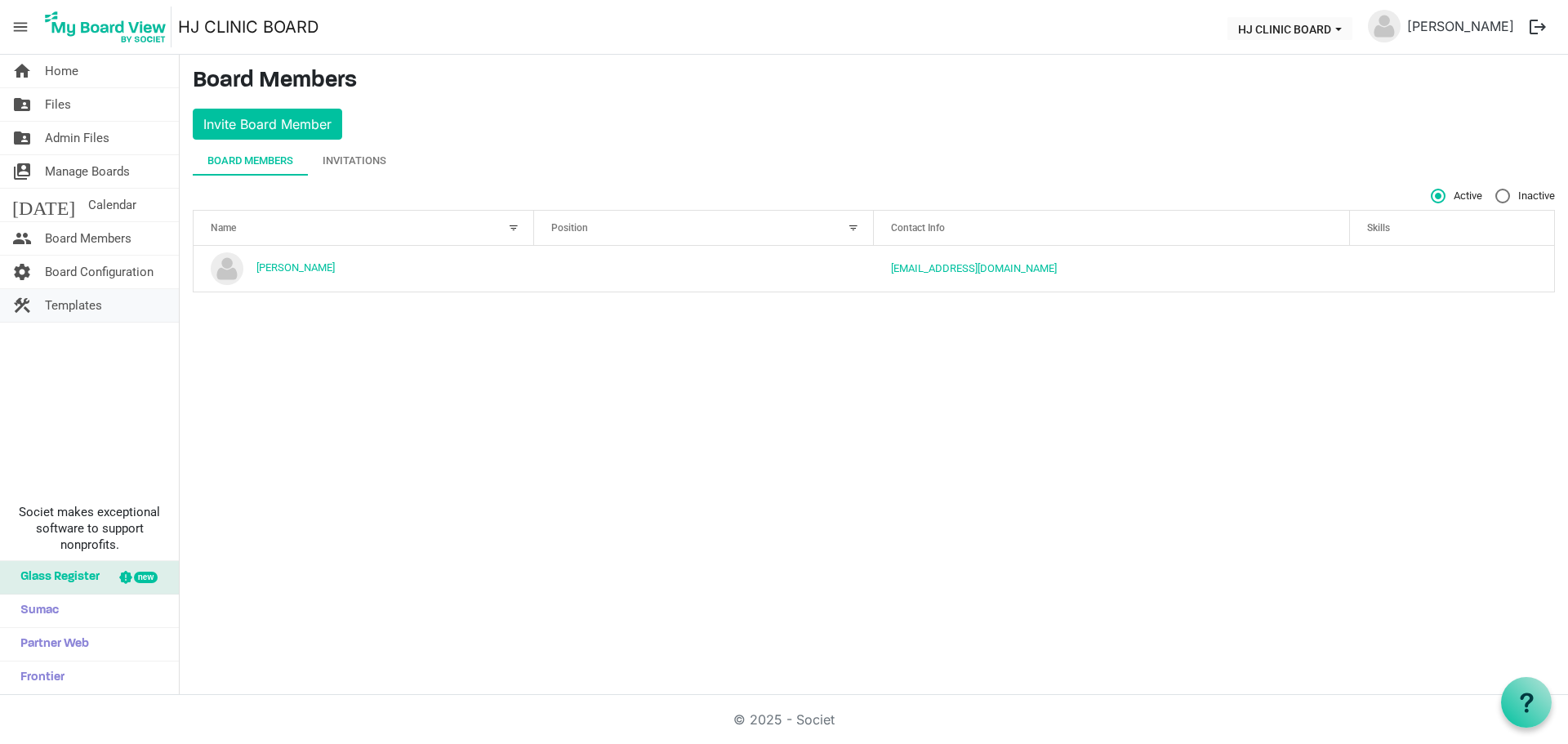
click at [34, 295] on link "construction Templates" at bounding box center [89, 305] width 179 height 32
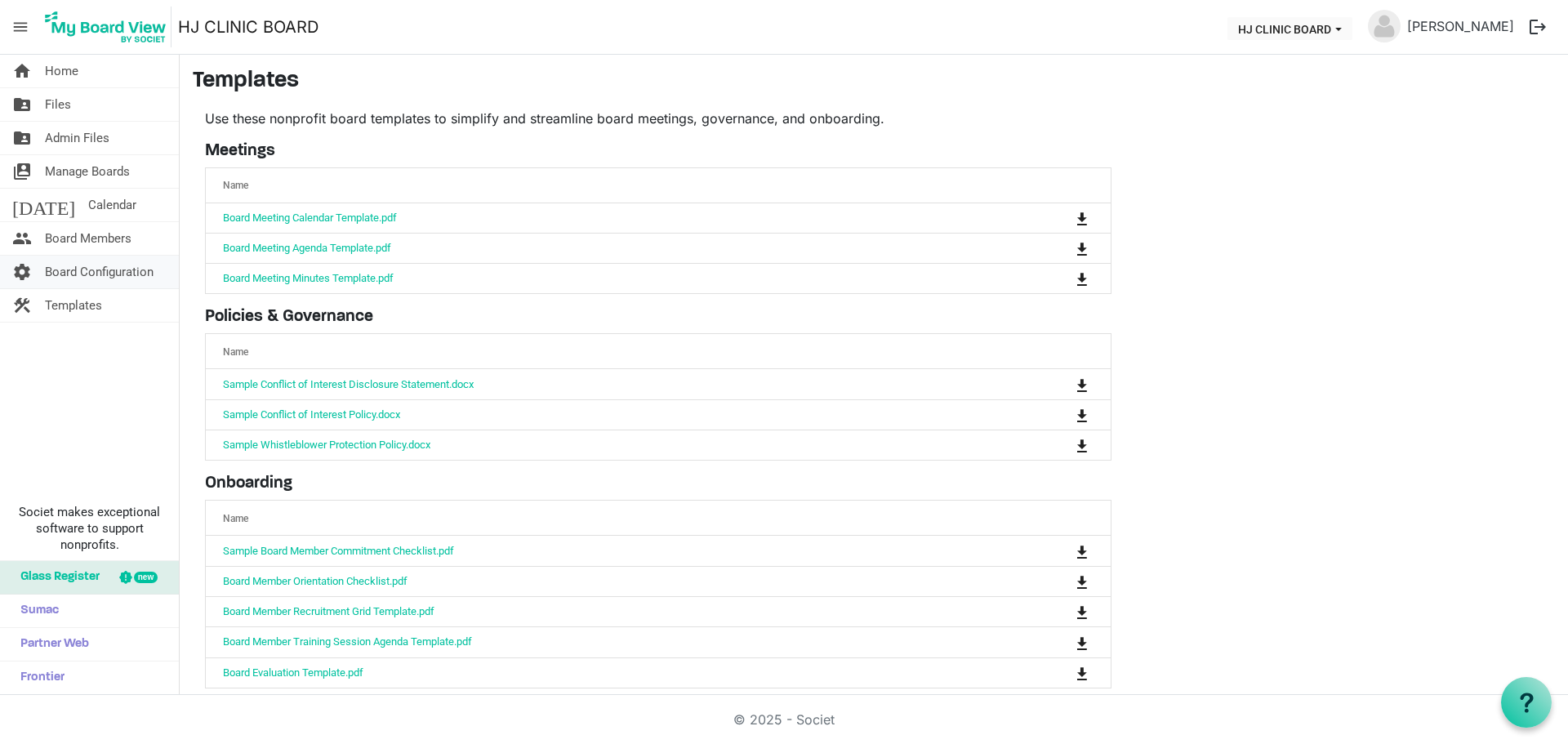
click at [82, 264] on span "Board Configuration" at bounding box center [99, 272] width 109 height 32
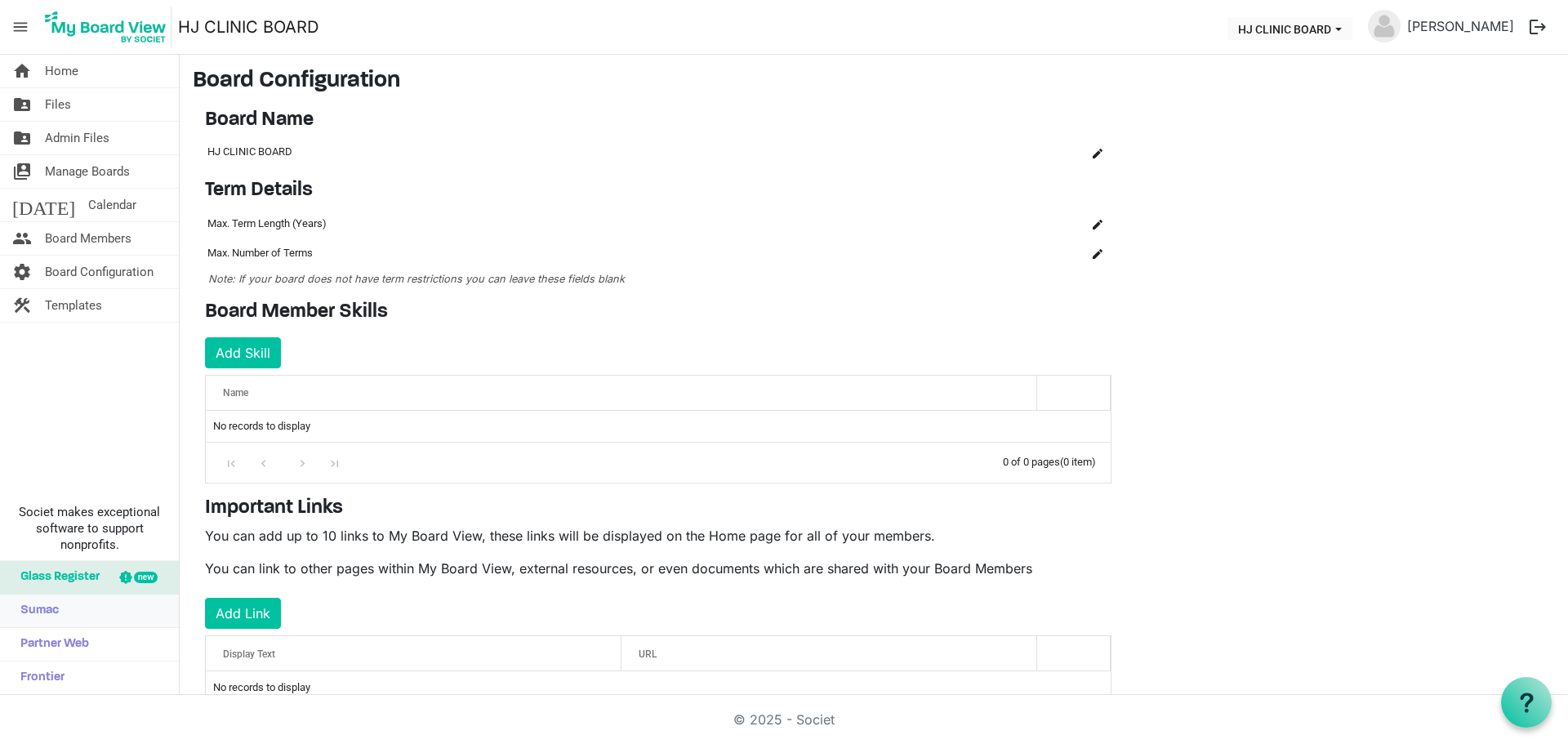
click at [40, 604] on span "Sumac" at bounding box center [36, 611] width 47 height 32
click at [93, 127] on span "Admin Files" at bounding box center [77, 138] width 65 height 32
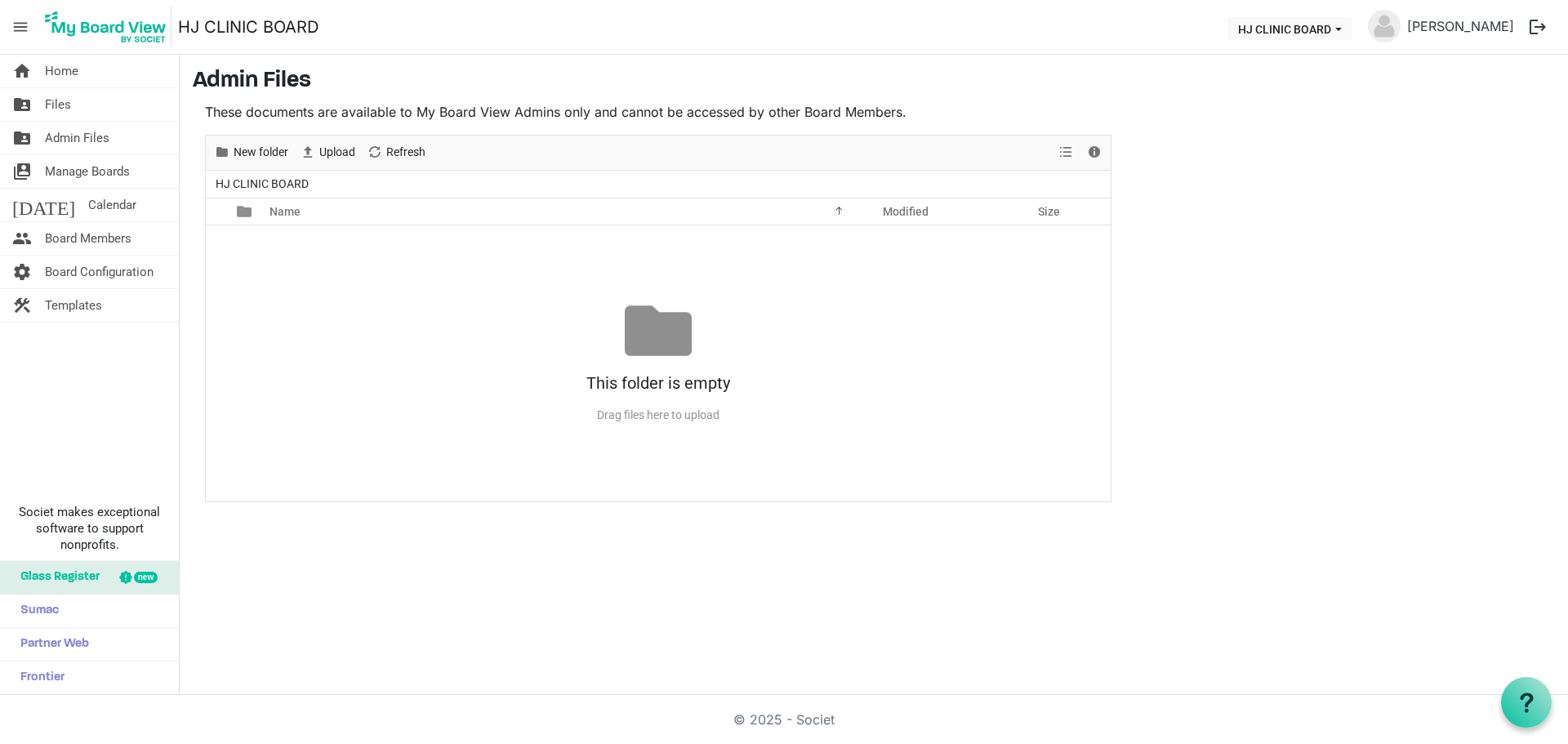
click at [50, 59] on span "Home" at bounding box center [61, 71] width 33 height 32
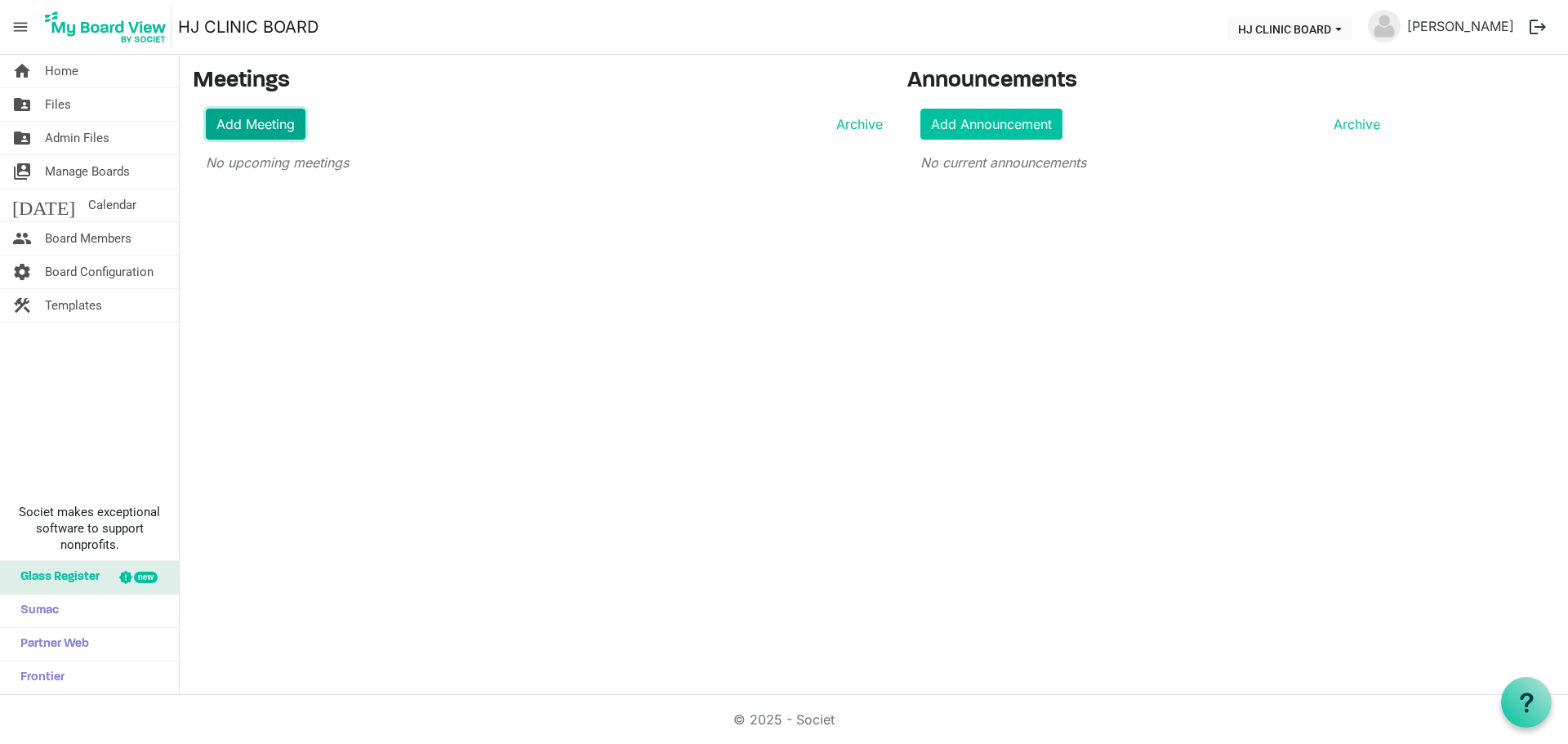
click at [266, 135] on link "Add Meeting" at bounding box center [255, 124] width 100 height 31
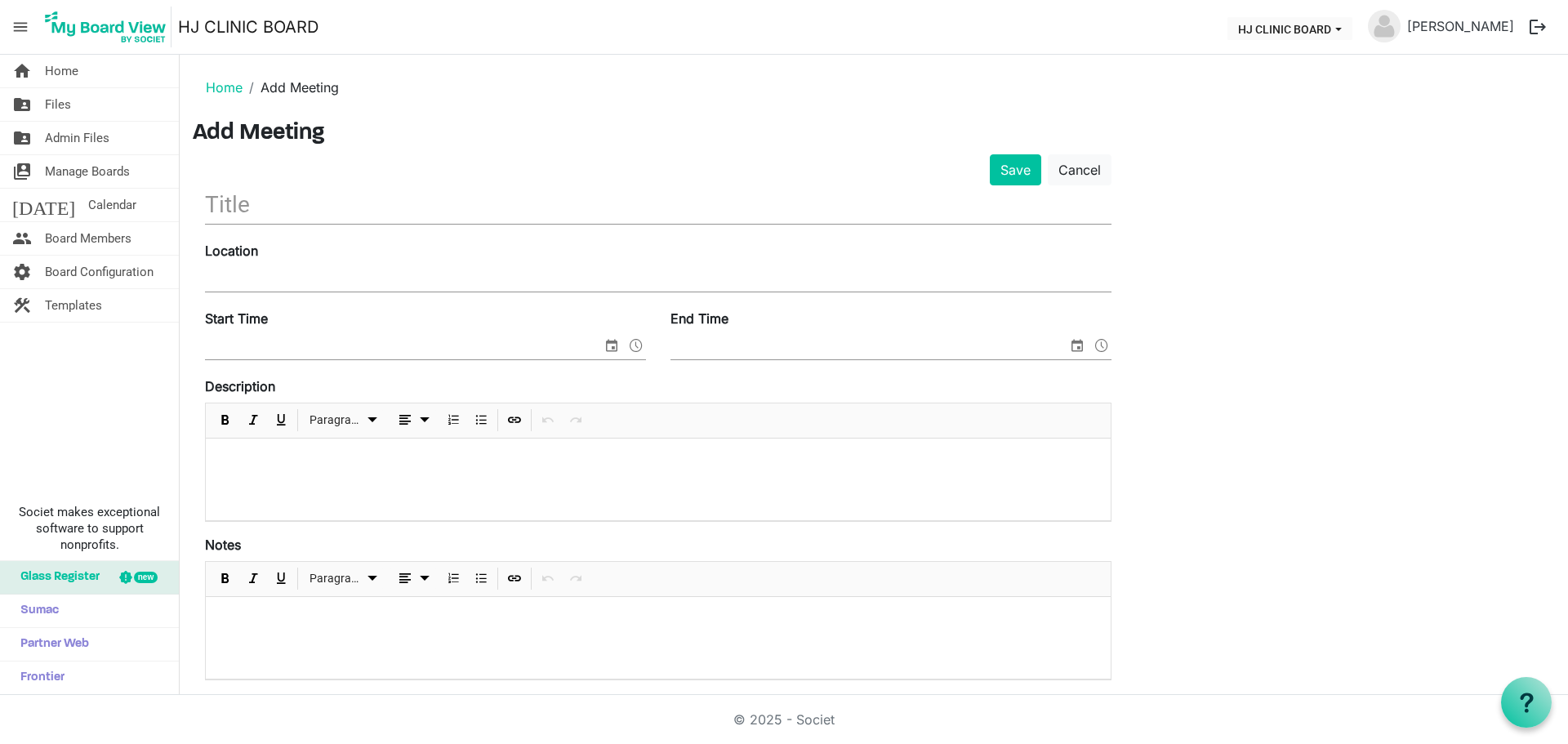
scroll to position [349, 0]
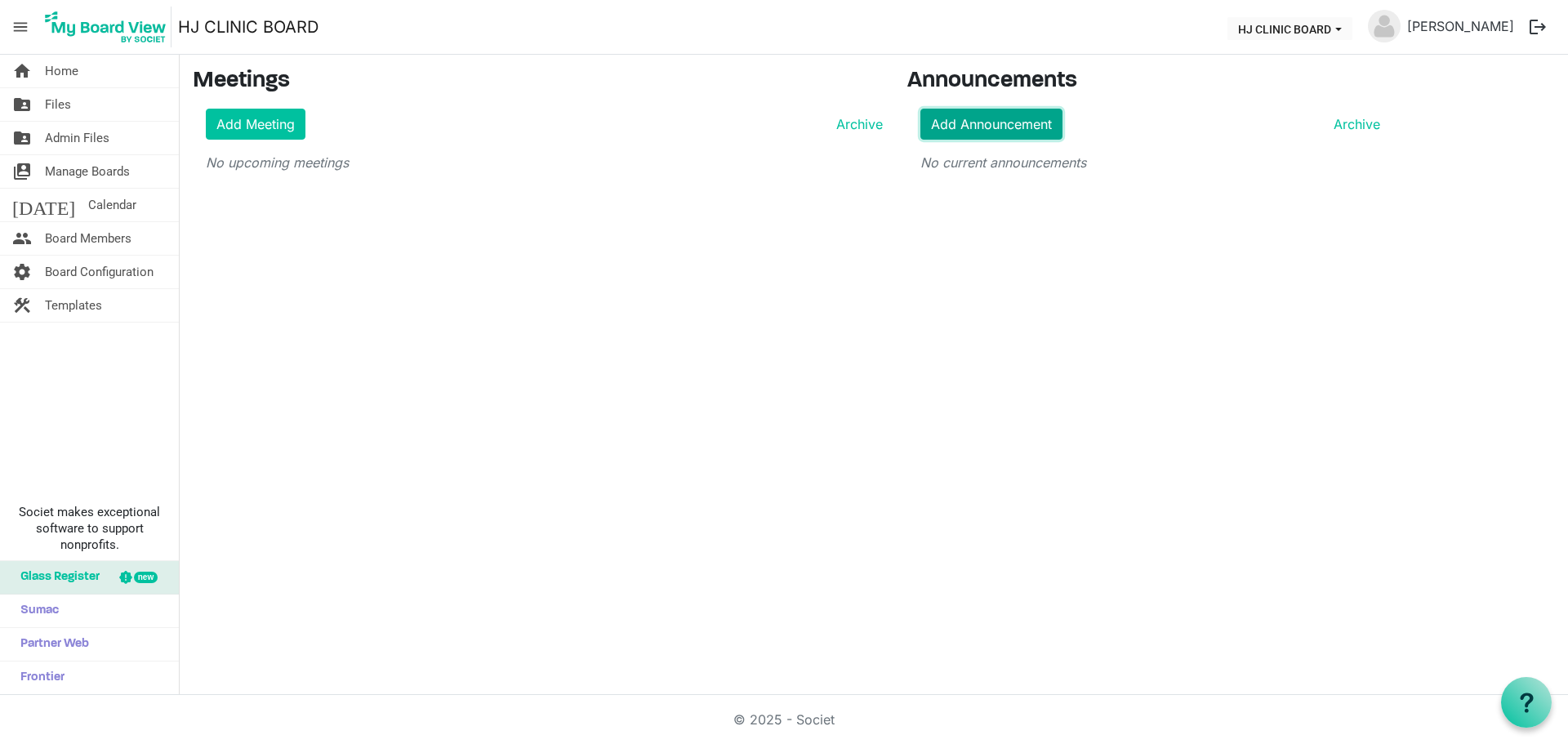
click at [1038, 122] on link "Add Announcement" at bounding box center [992, 124] width 142 height 31
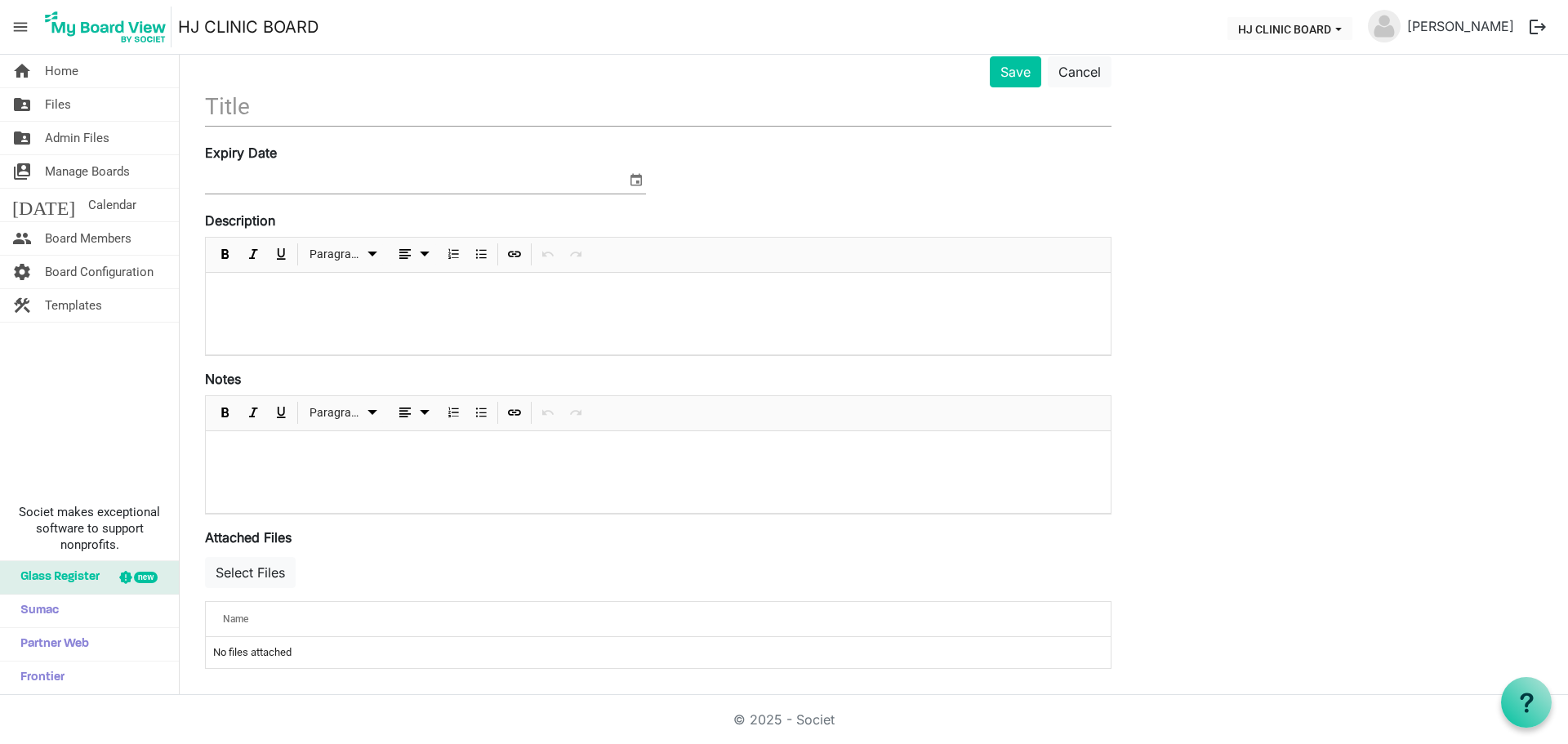
scroll to position [77, 0]
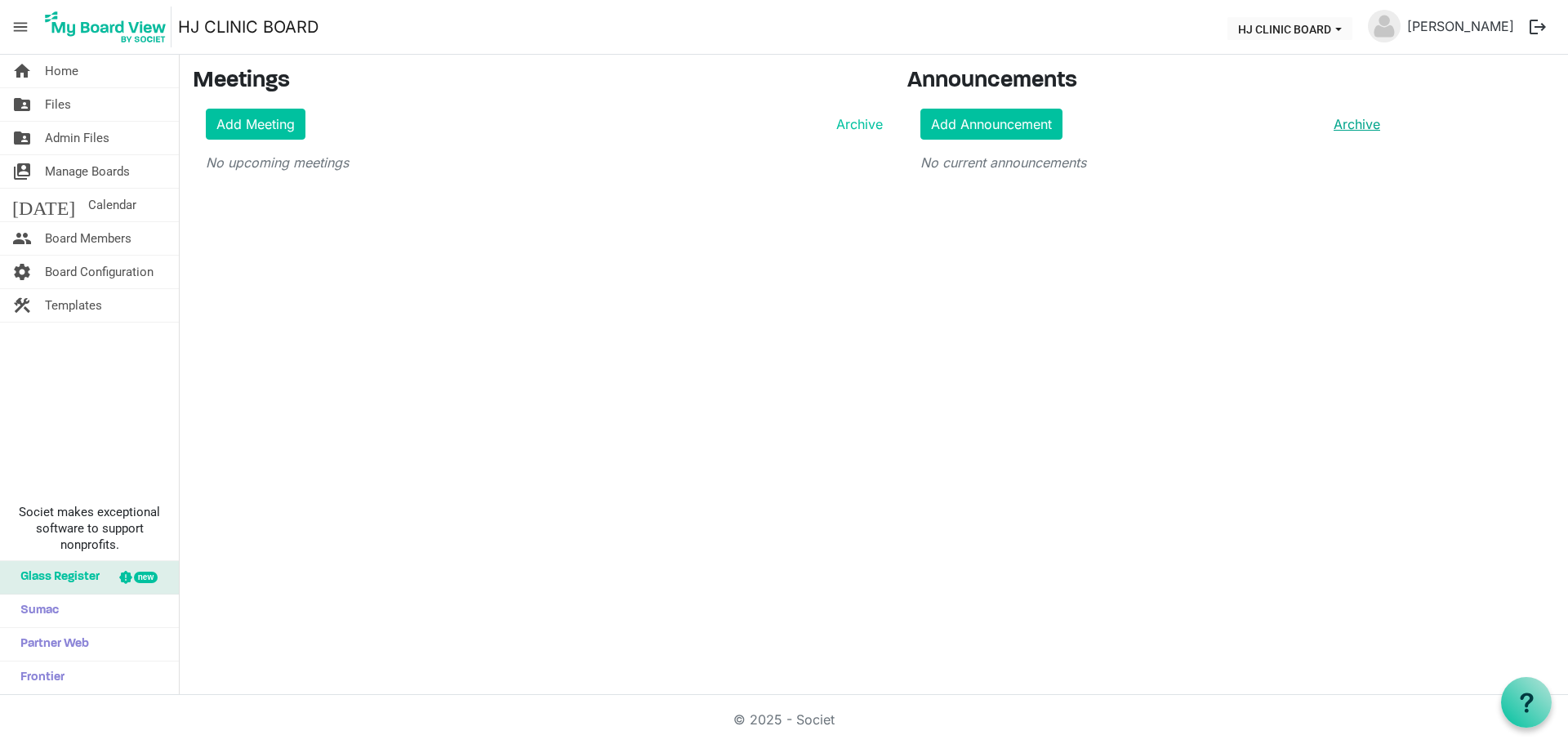
click at [1365, 127] on link "Archive" at bounding box center [1353, 124] width 53 height 20
click at [66, 234] on span "Board Members" at bounding box center [88, 239] width 86 height 32
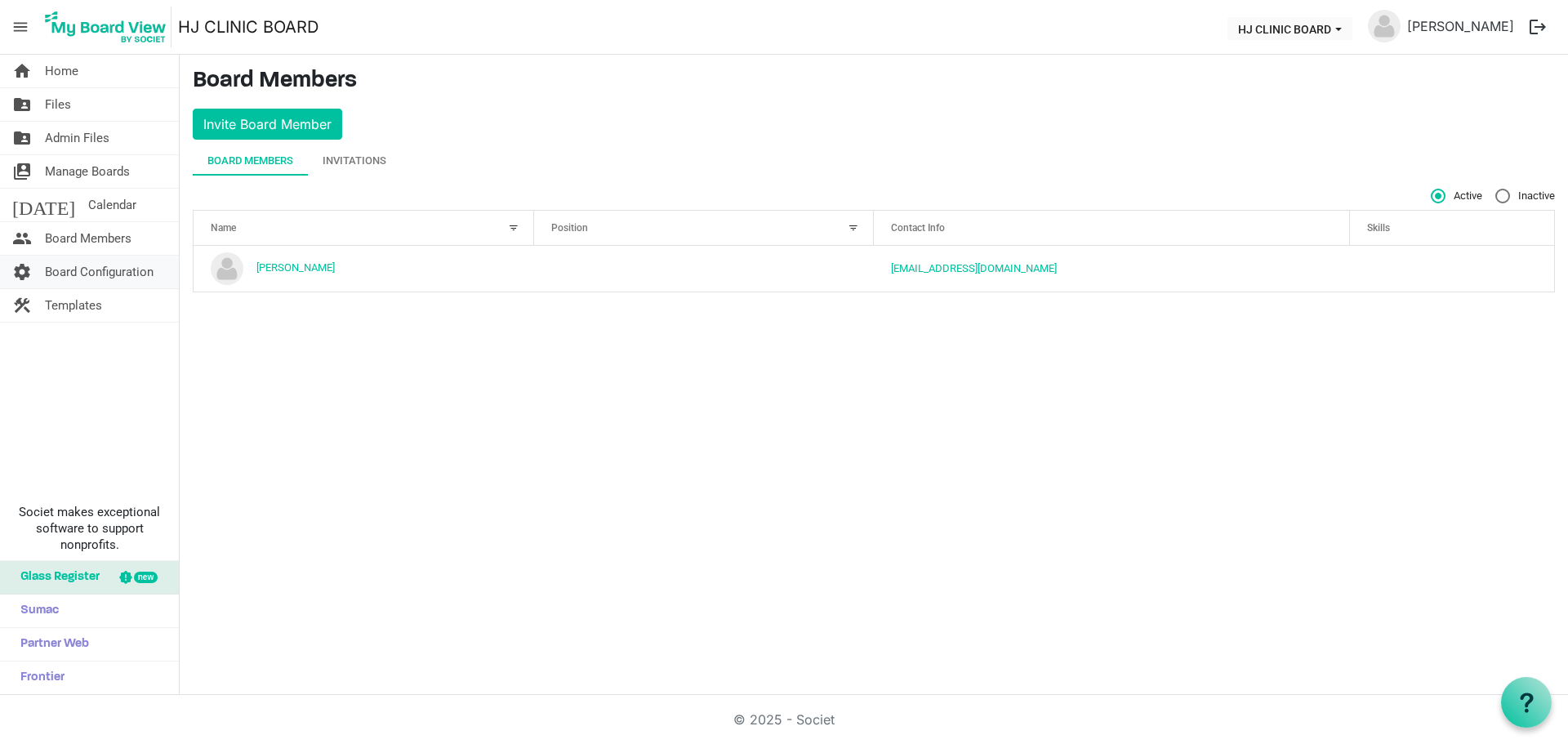
click at [101, 264] on span "Board Configuration" at bounding box center [99, 272] width 109 height 32
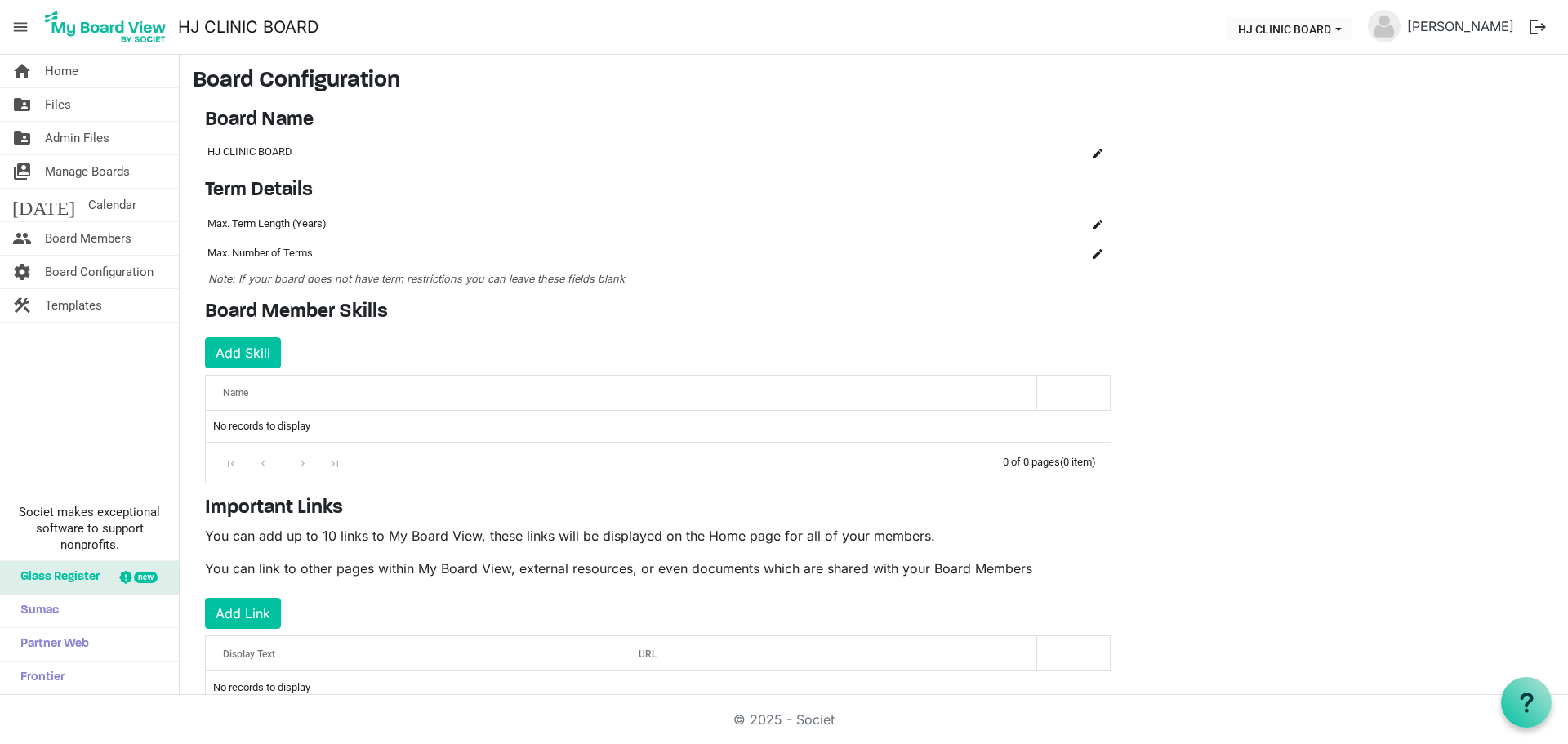
scroll to position [48, 0]
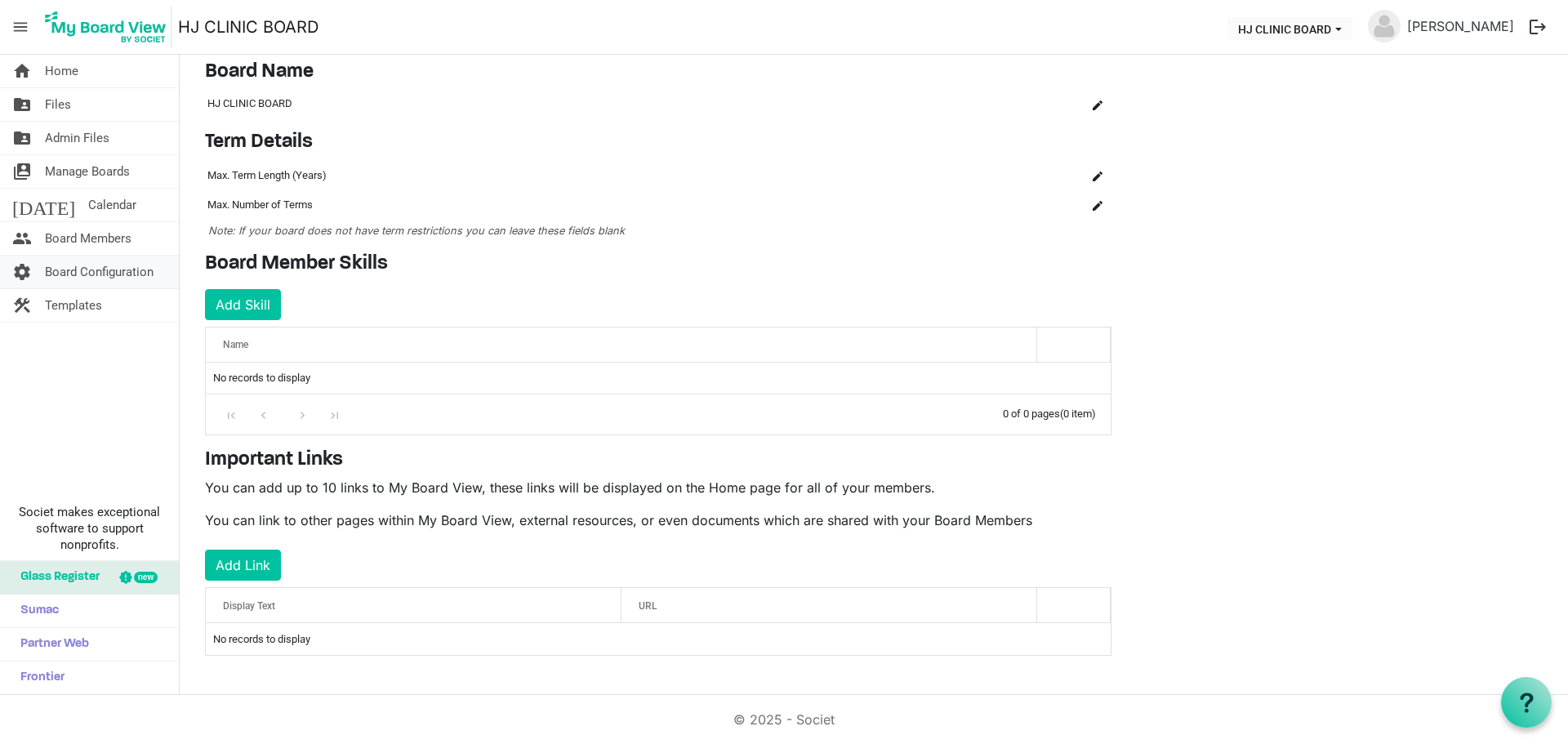
click at [48, 277] on span "Board Configuration" at bounding box center [99, 272] width 109 height 32
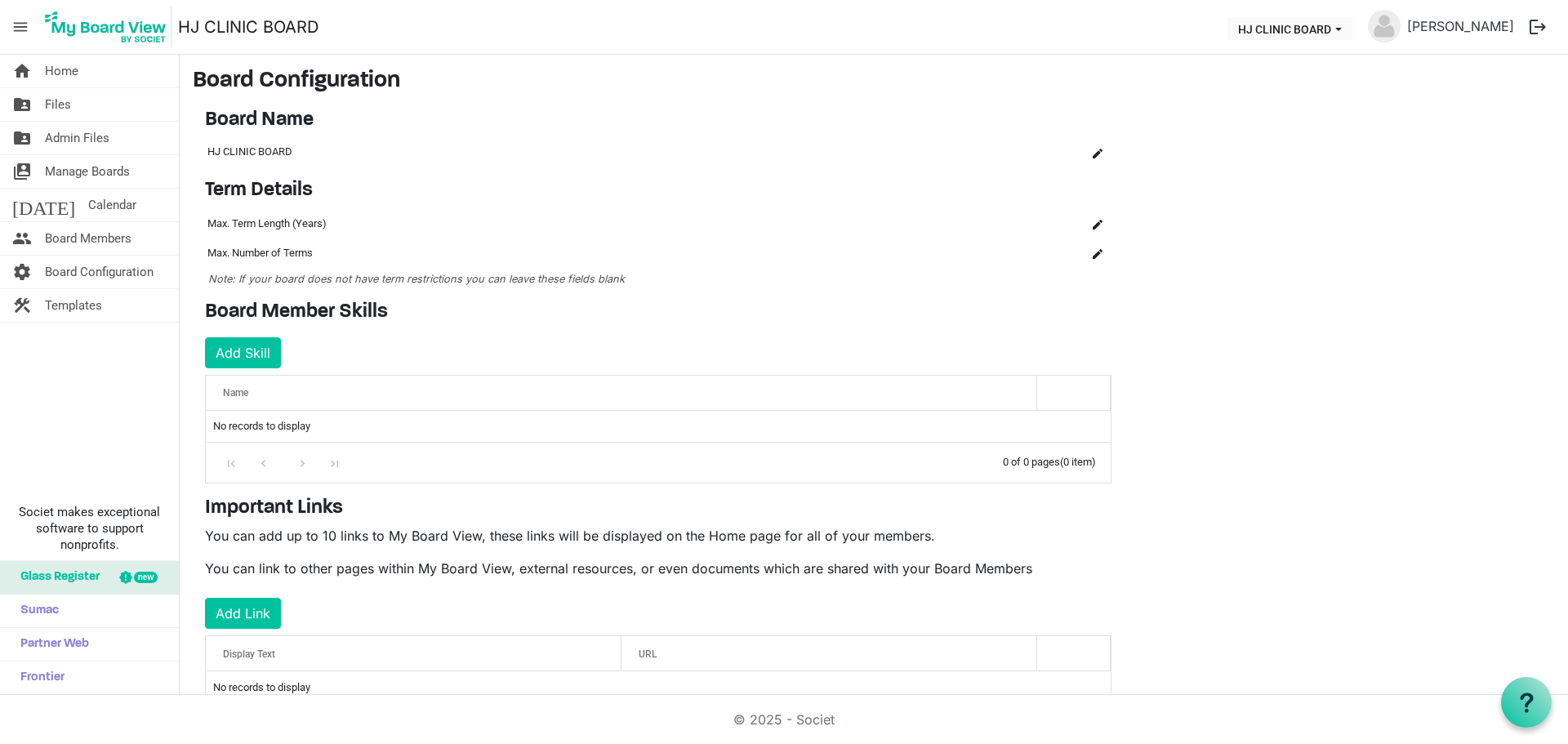
click at [211, 391] on th "Name" at bounding box center [621, 393] width 831 height 34
click at [230, 387] on span "Name" at bounding box center [235, 393] width 25 height 12
click at [59, 173] on span "Manage Boards" at bounding box center [87, 171] width 85 height 32
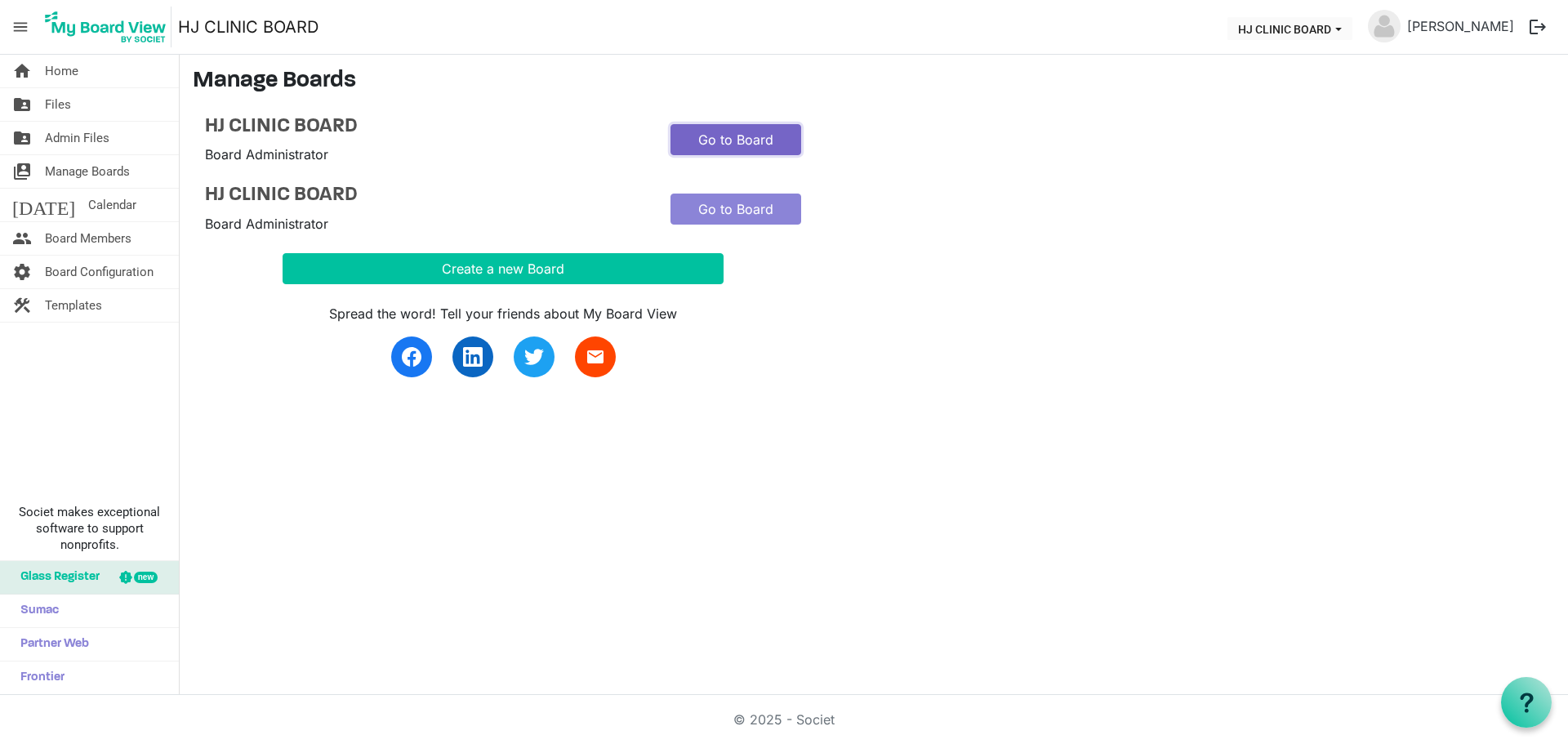
click at [764, 139] on link "Go to Board" at bounding box center [735, 140] width 131 height 31
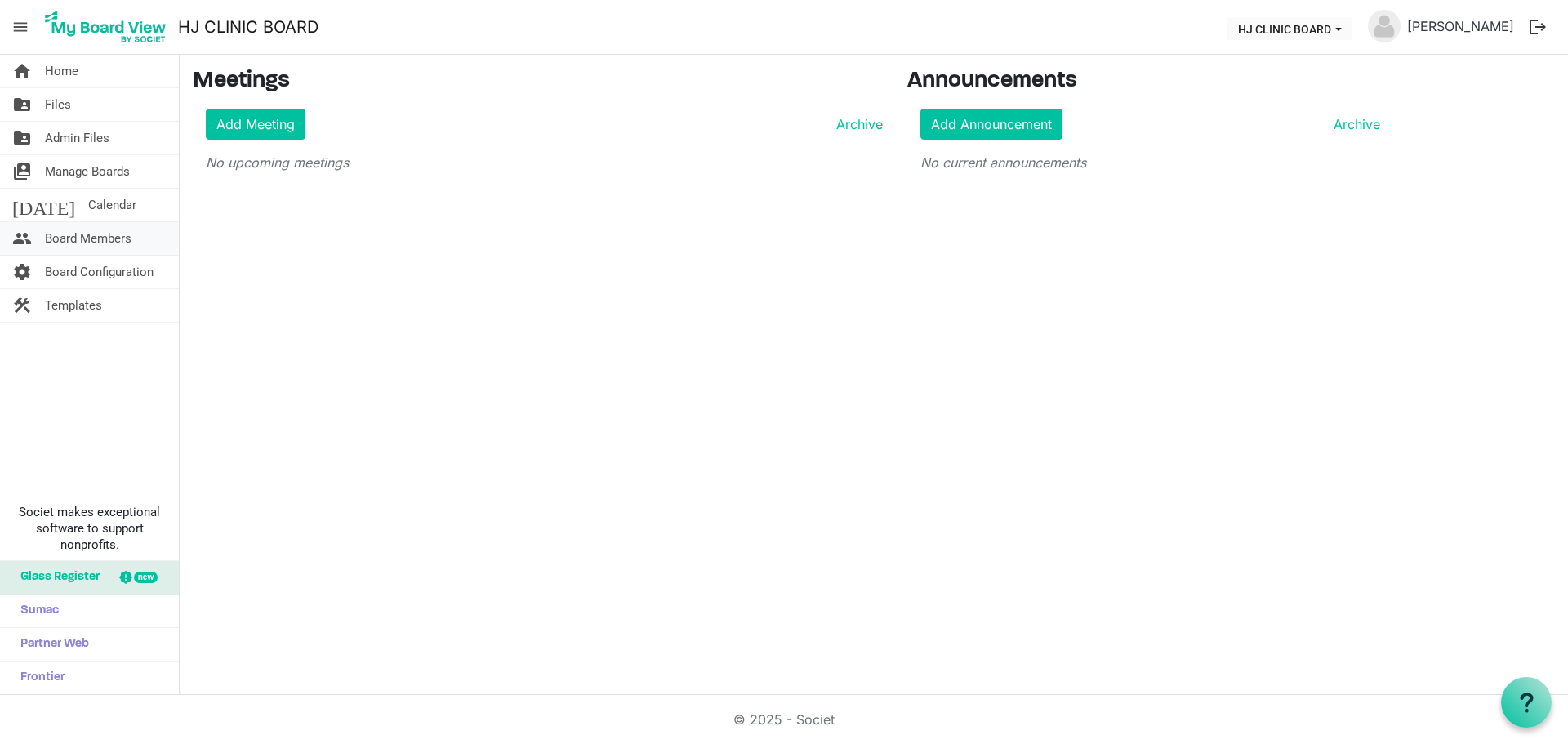
click at [68, 244] on span "Board Members" at bounding box center [88, 239] width 86 height 32
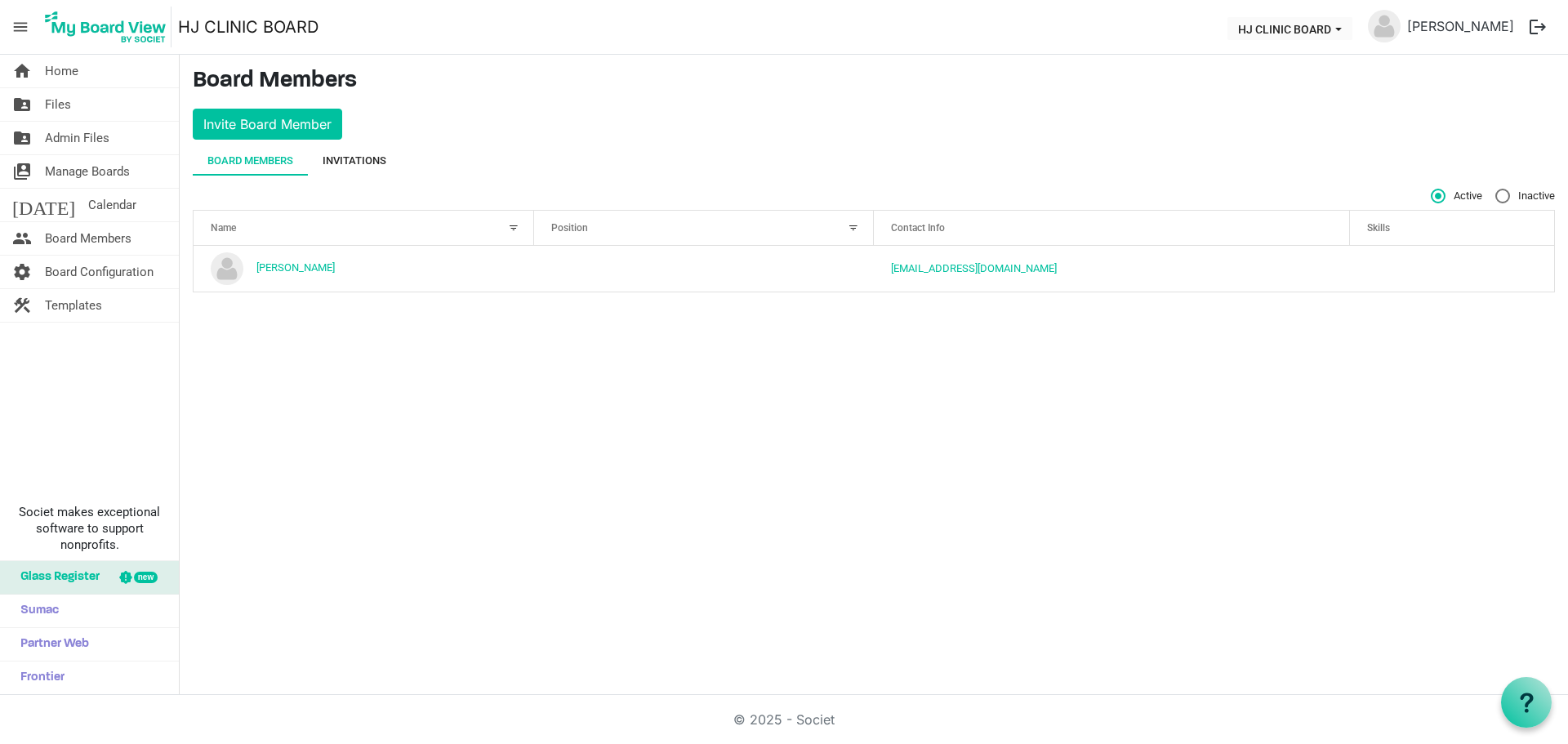
click at [354, 170] on div "Invitations" at bounding box center [354, 160] width 64 height 30
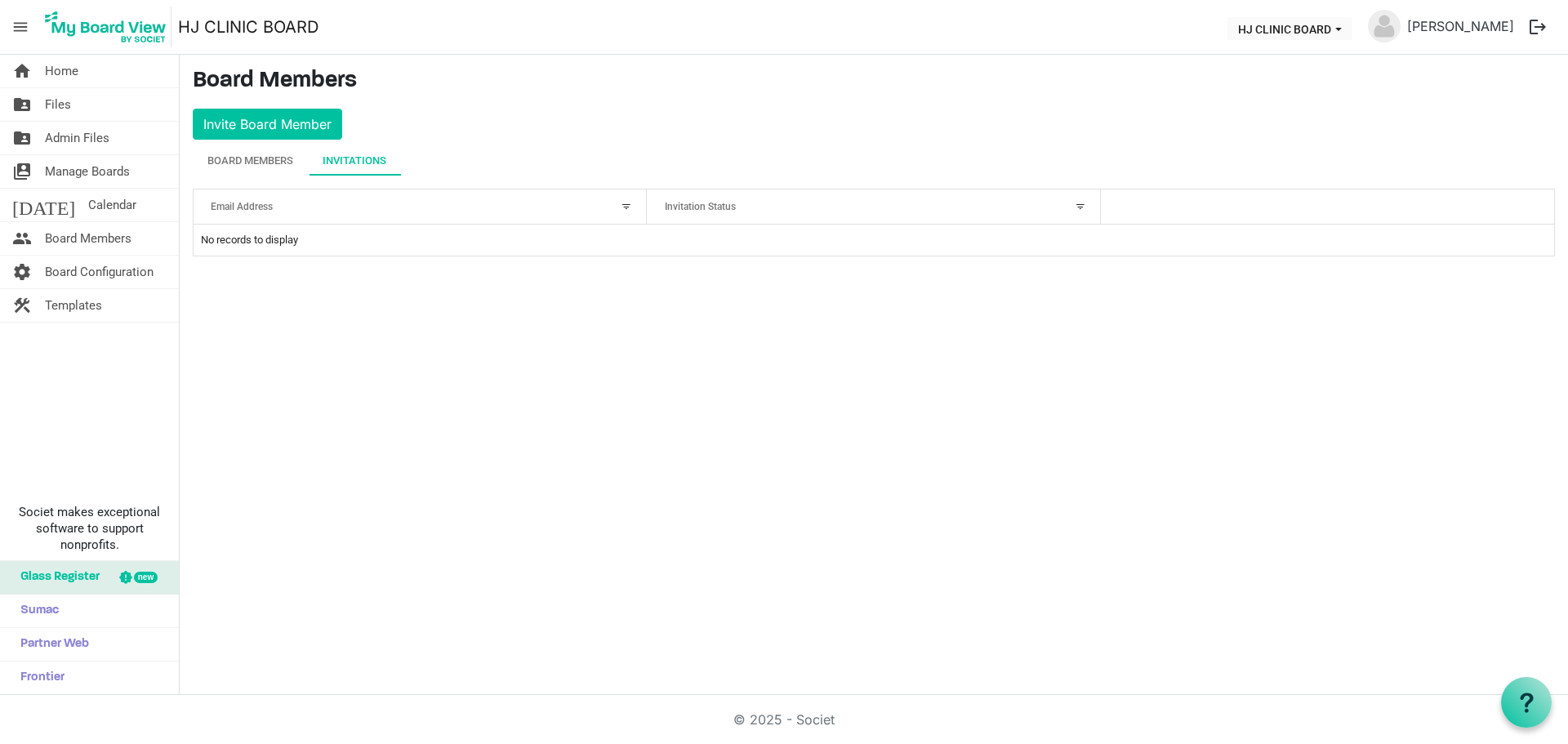
click at [316, 240] on td "No records to display" at bounding box center [874, 240] width 1360 height 31
click at [293, 148] on div "Board Members" at bounding box center [249, 160] width 86 height 30
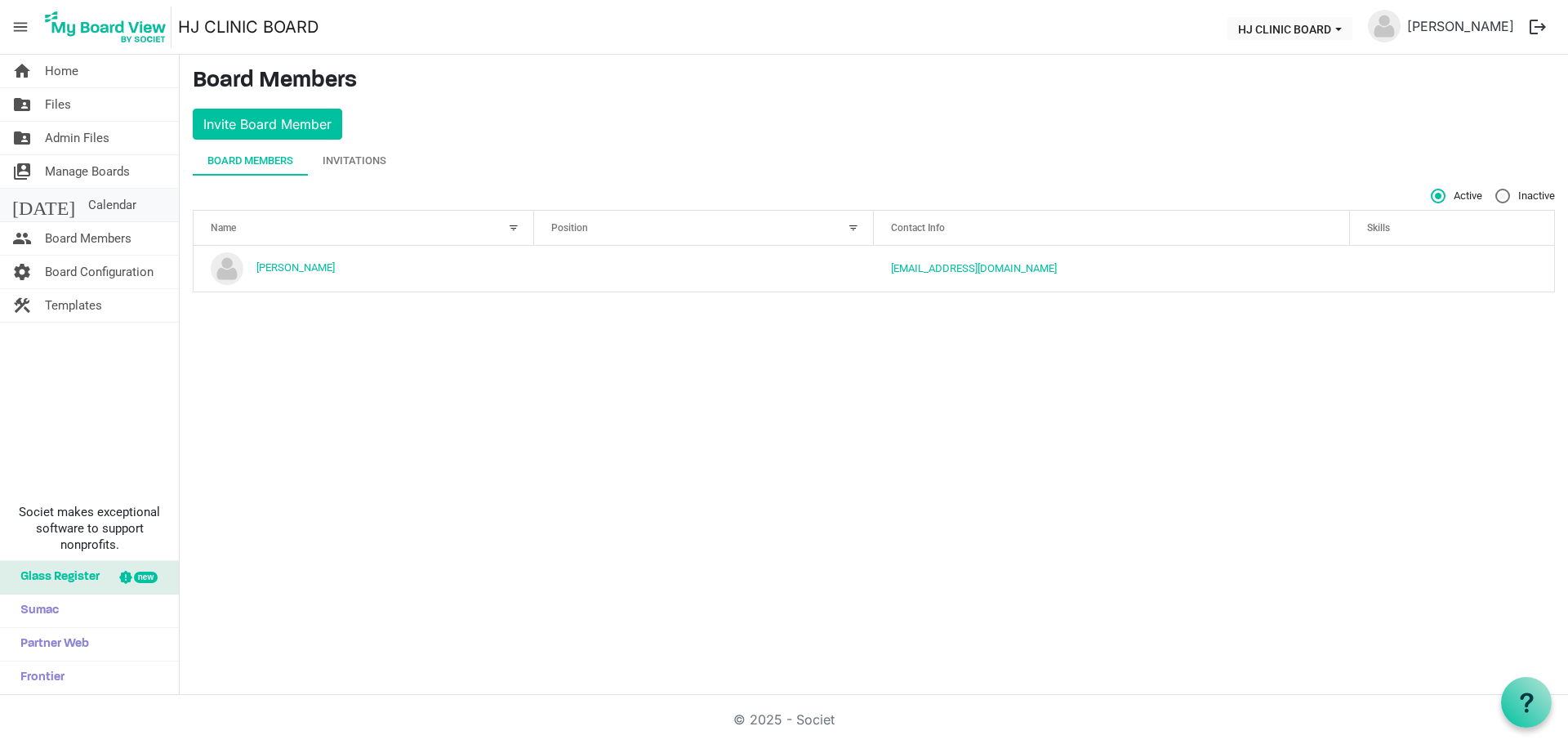
click at [90, 208] on span "Calendar" at bounding box center [112, 204] width 48 height 32
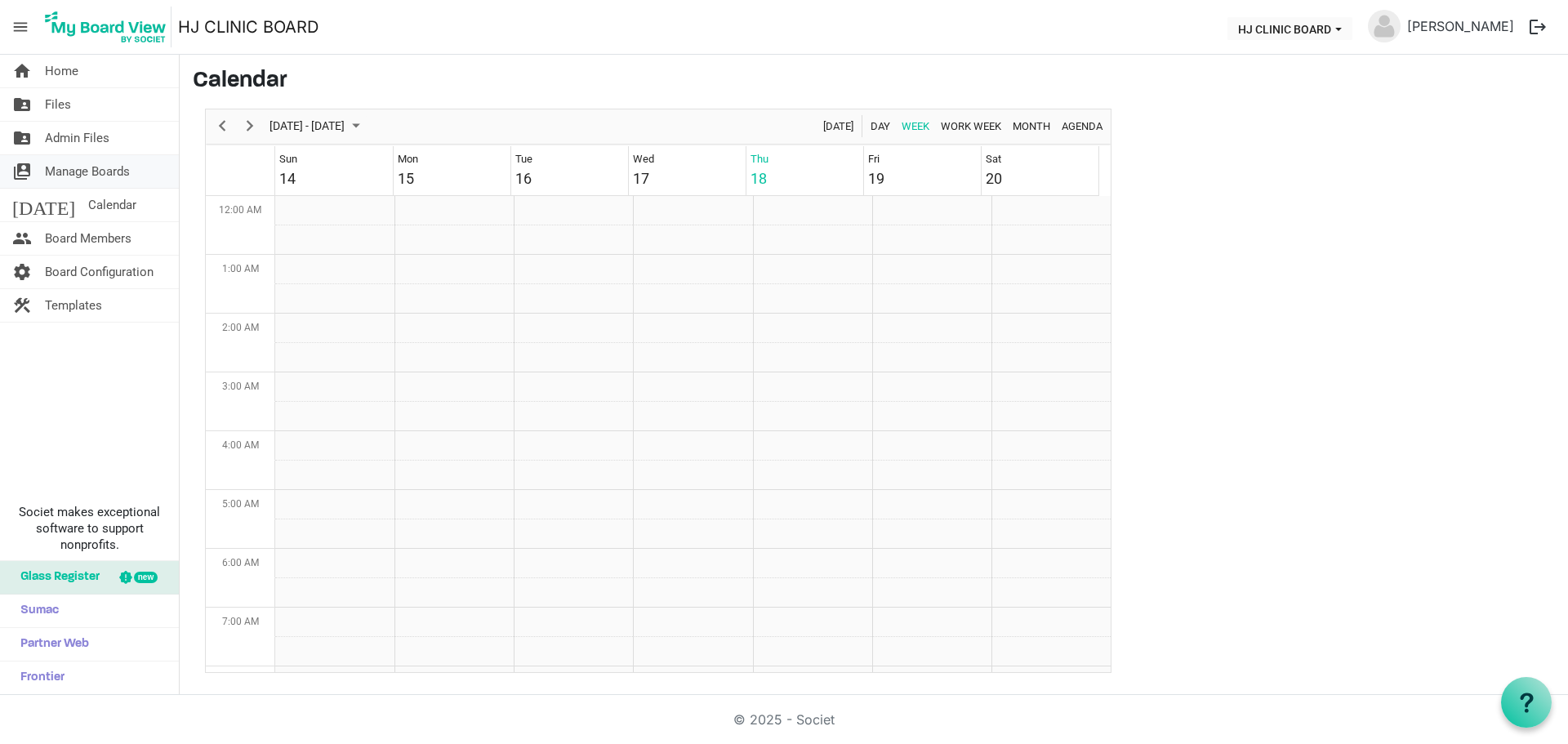
scroll to position [529, 0]
click at [95, 168] on span "Manage Boards" at bounding box center [87, 171] width 85 height 32
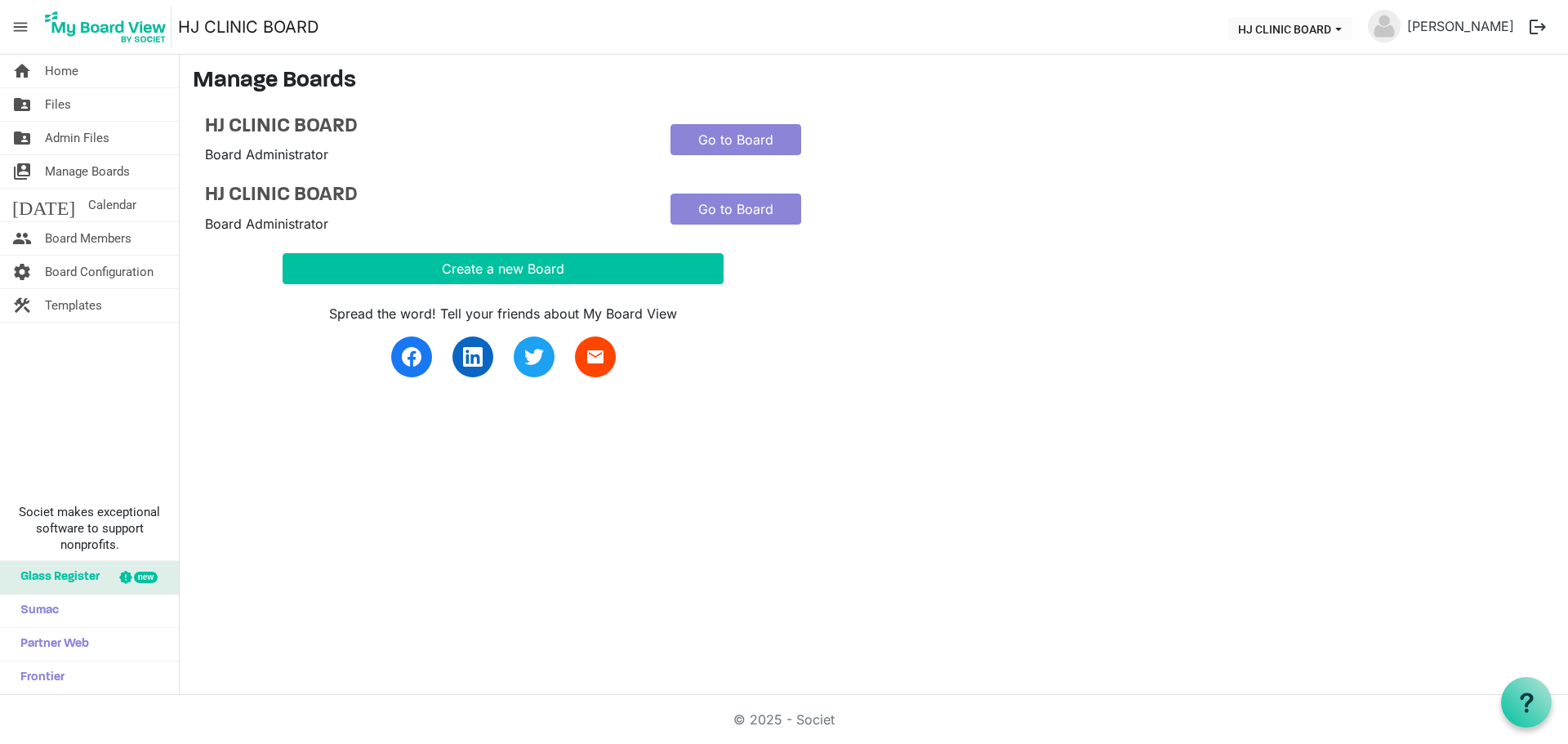
click at [88, 135] on span "Admin Files" at bounding box center [77, 138] width 65 height 32
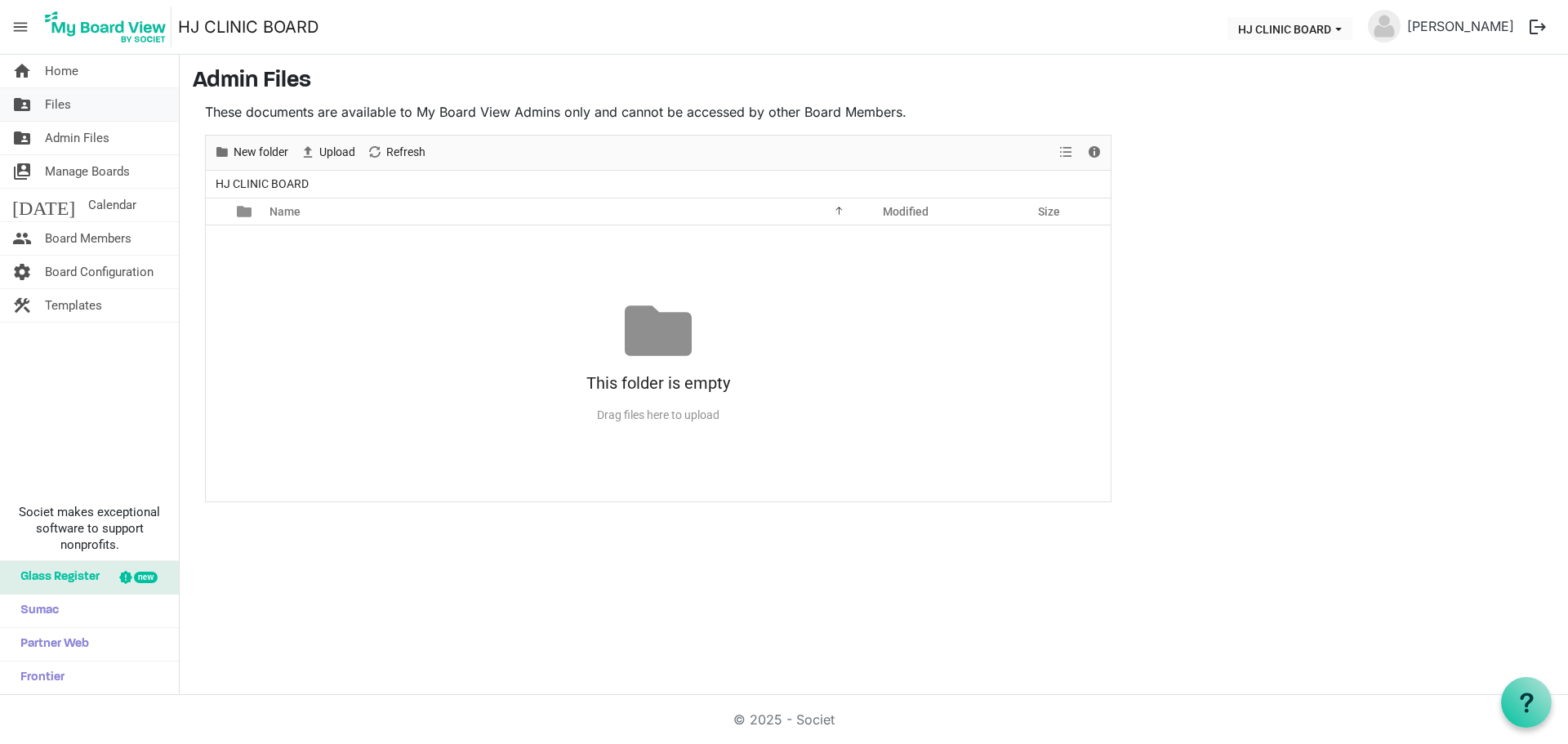
click at [58, 99] on span "Files" at bounding box center [58, 104] width 26 height 32
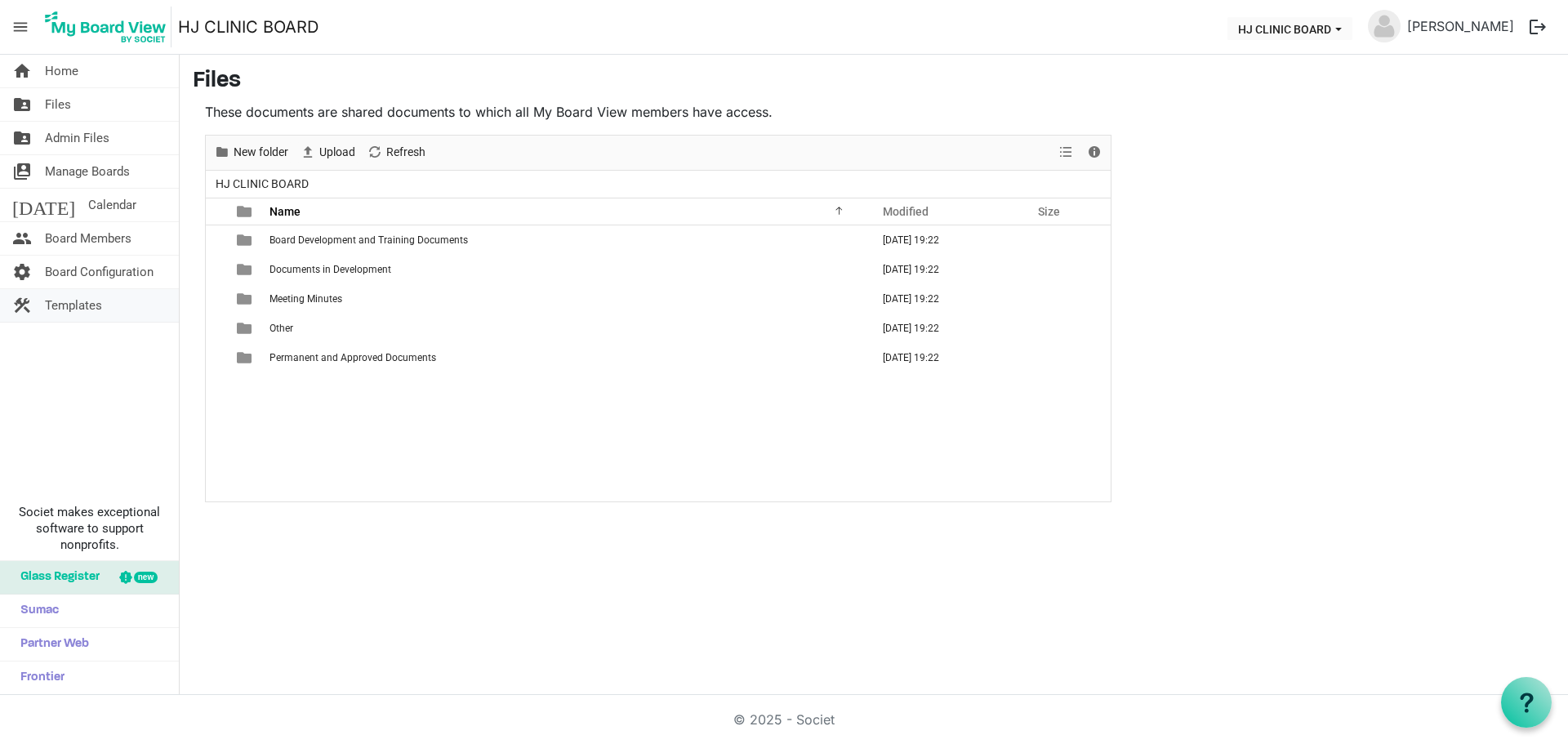
click at [97, 294] on span "Templates" at bounding box center [73, 305] width 57 height 32
